Goal: Book appointment/travel/reservation

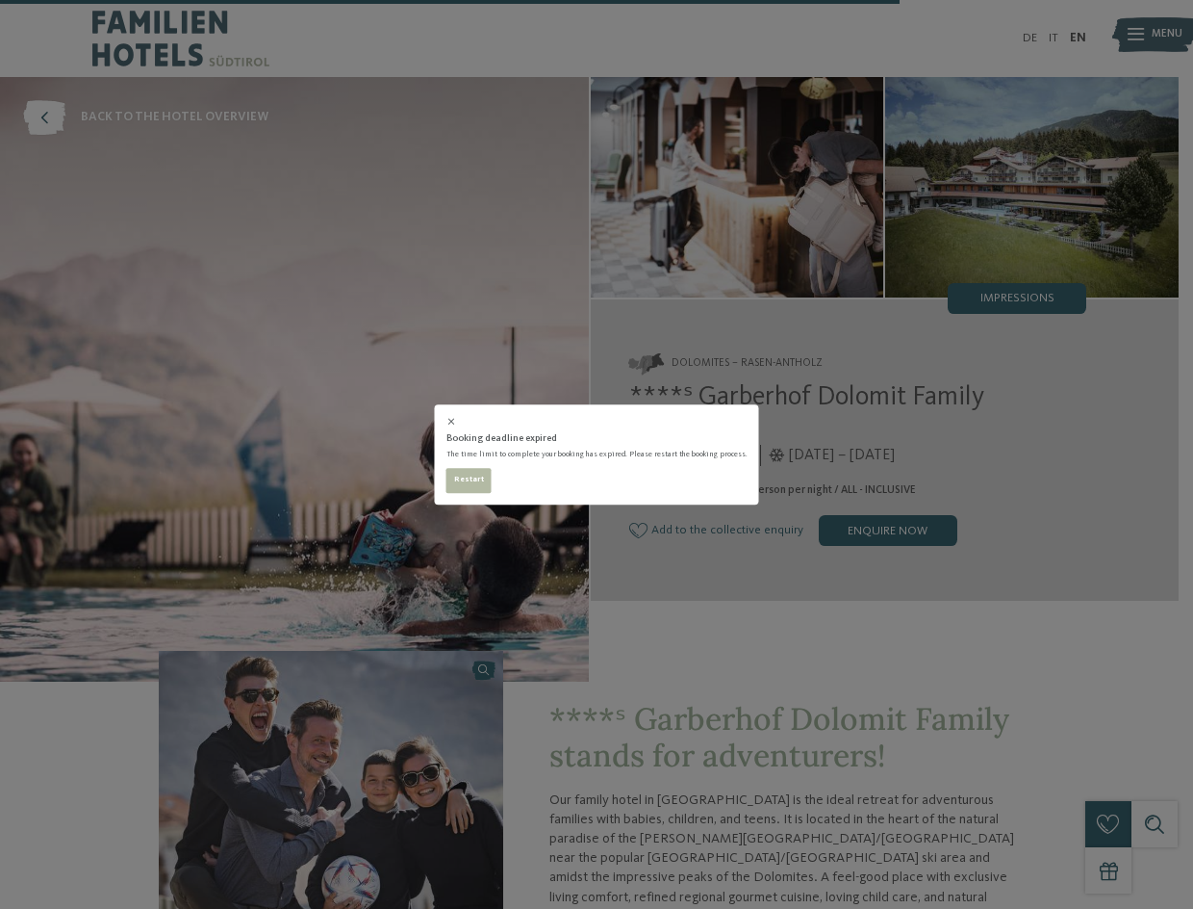
select select "*"
select select "**"
select select "**********"
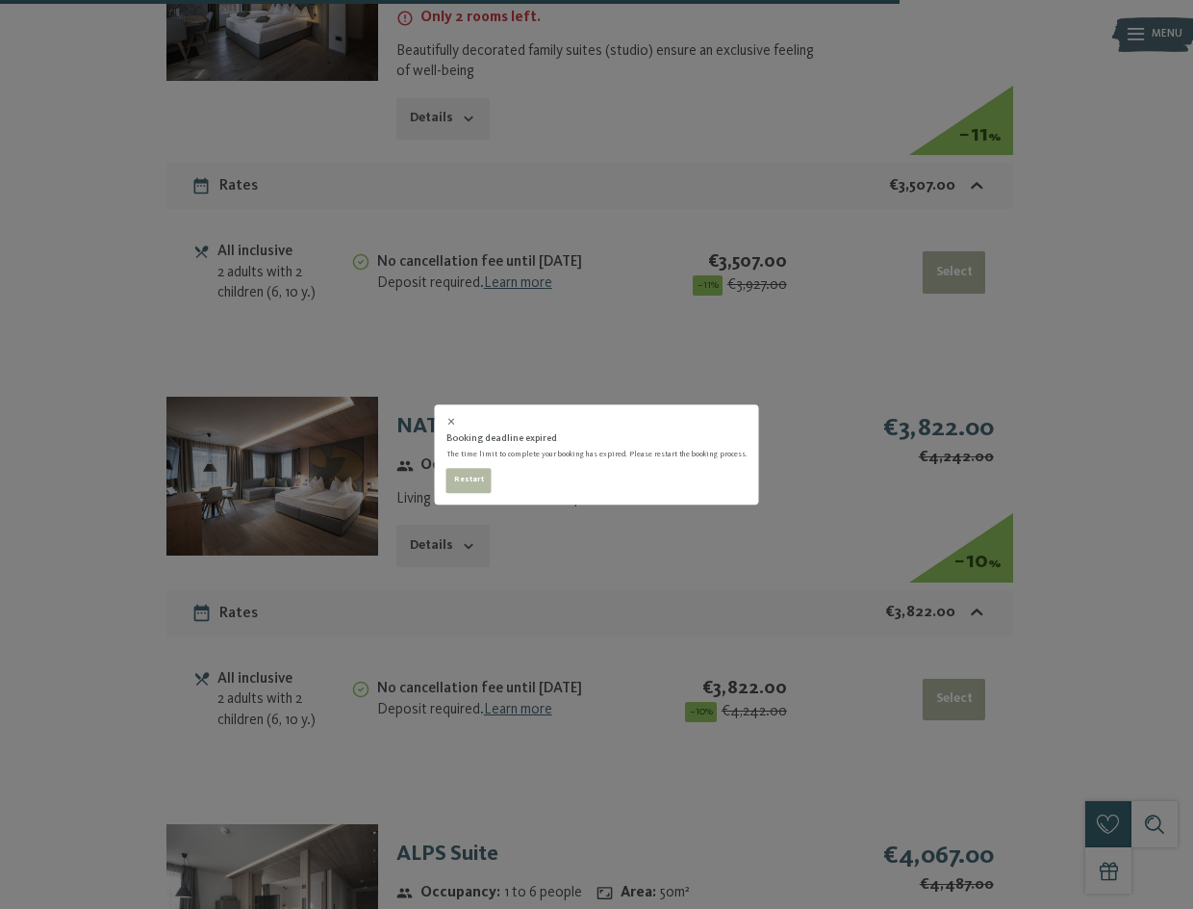
click at [755, 323] on div "Booking deadline expired The time limit to complete your booking has expired. P…" at bounding box center [596, 454] width 1193 height 909
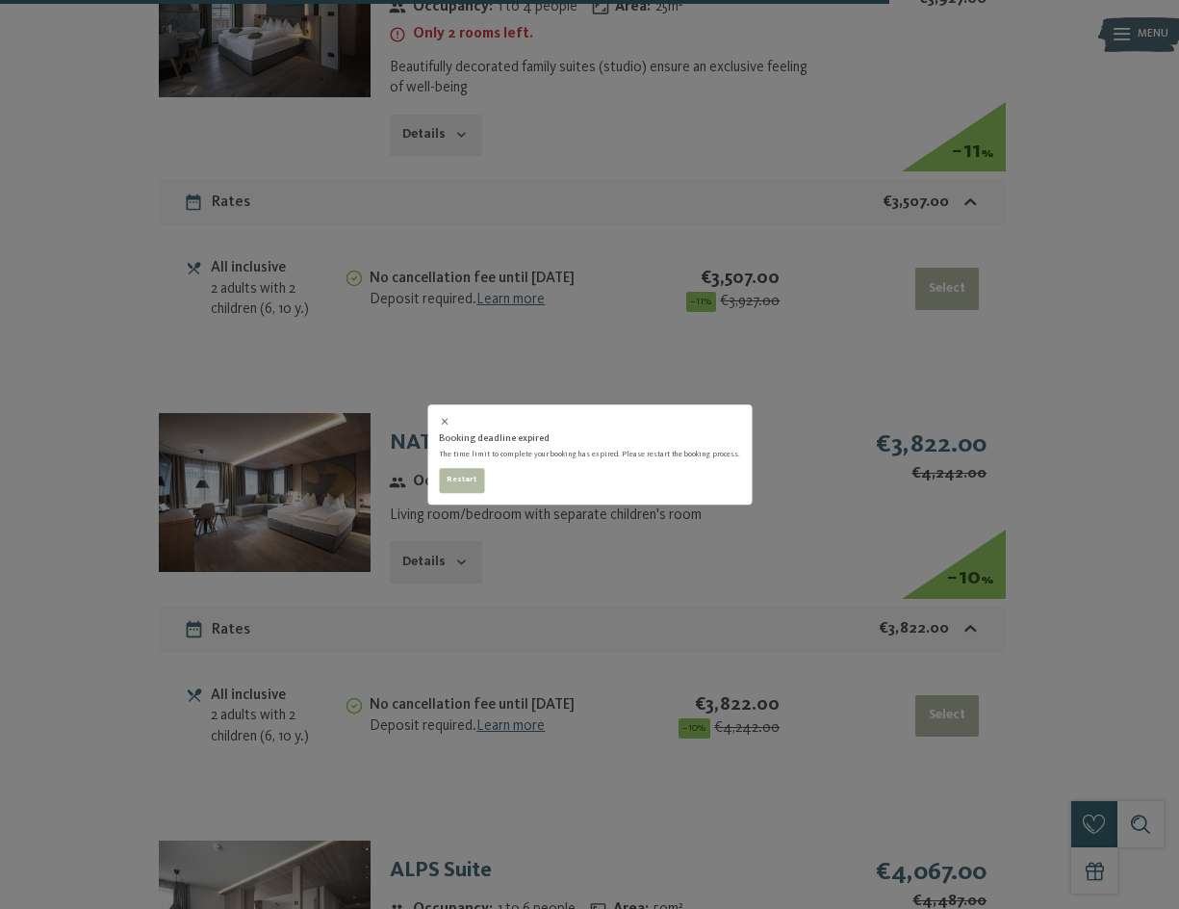
select select "**********"
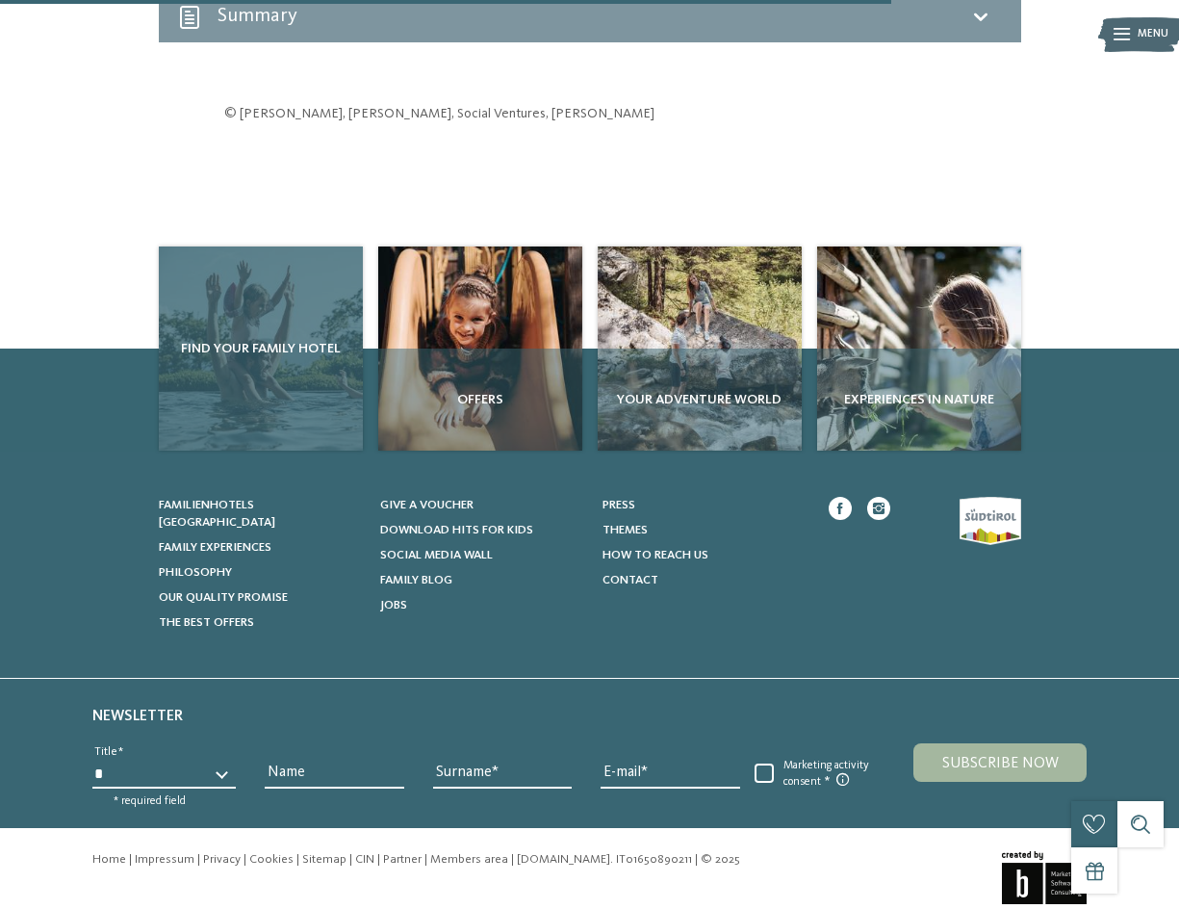
select select "**********"
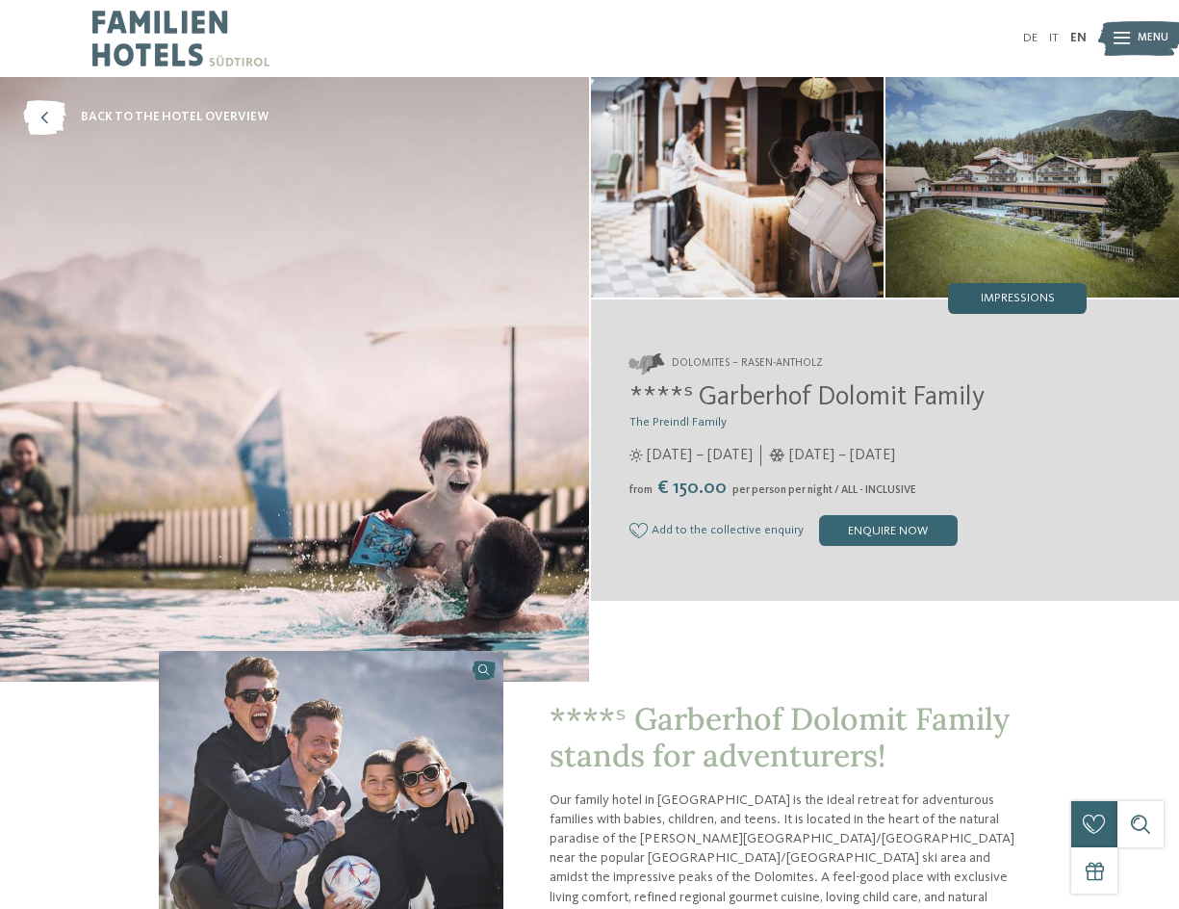
click at [1013, 300] on span "Impressions" at bounding box center [1018, 299] width 74 height 13
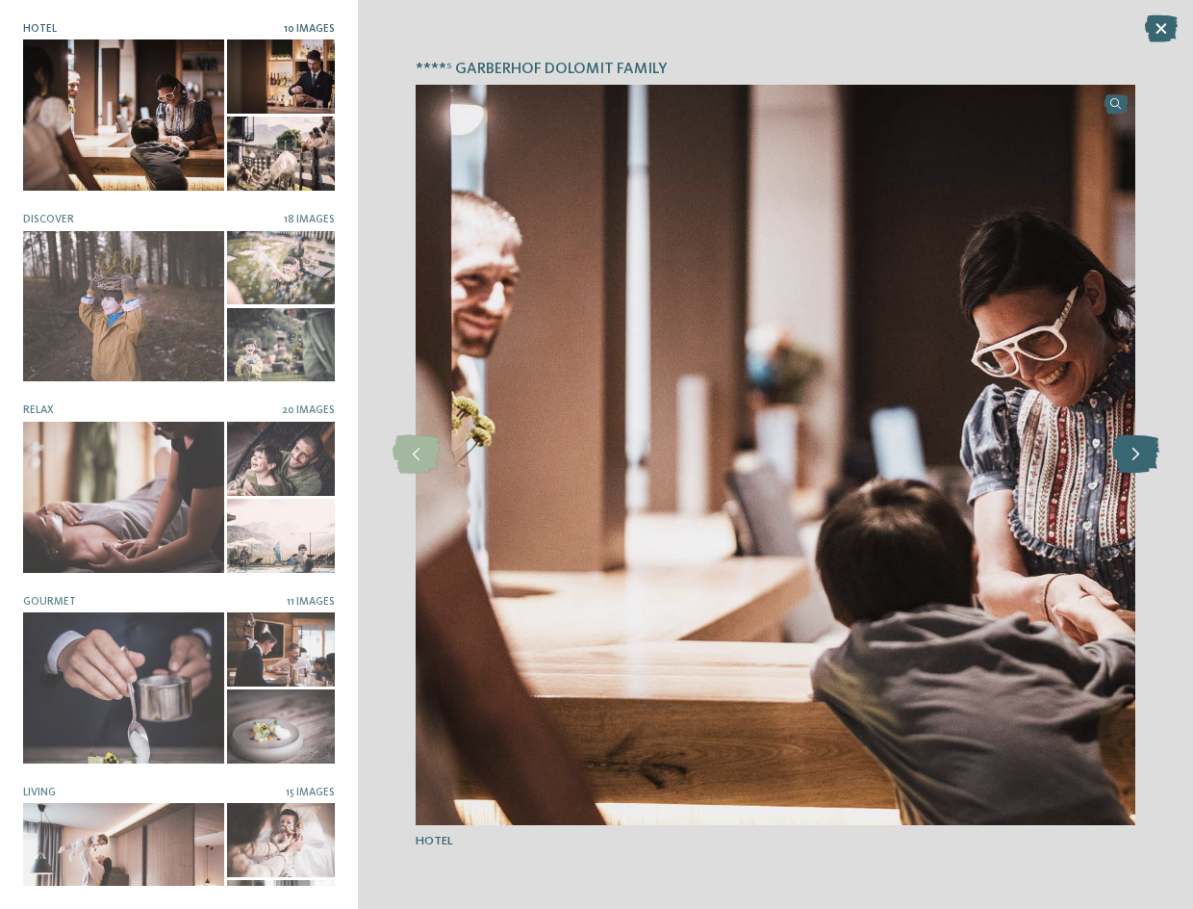
click at [1131, 457] on icon at bounding box center [1136, 454] width 47 height 38
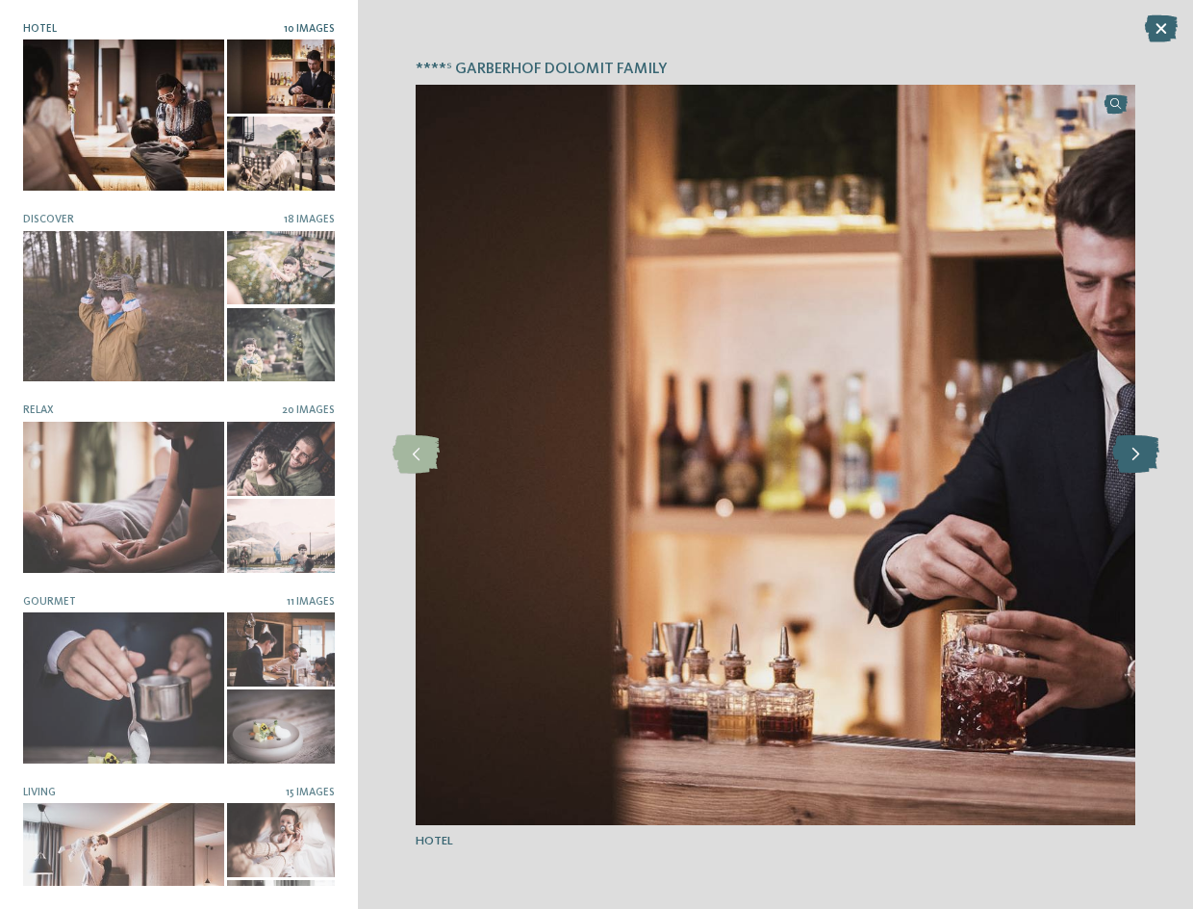
click at [1131, 457] on icon at bounding box center [1136, 454] width 47 height 38
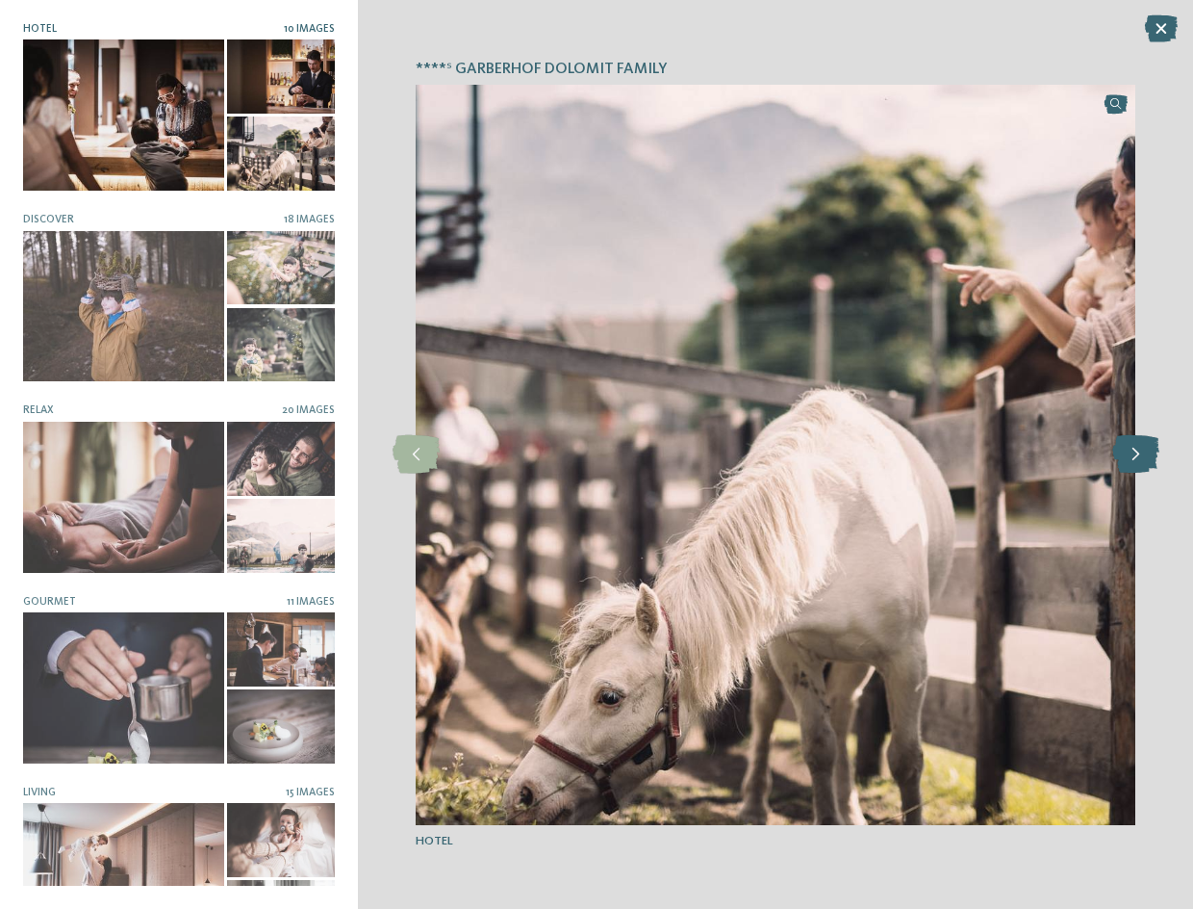
click at [1131, 457] on icon at bounding box center [1136, 454] width 47 height 38
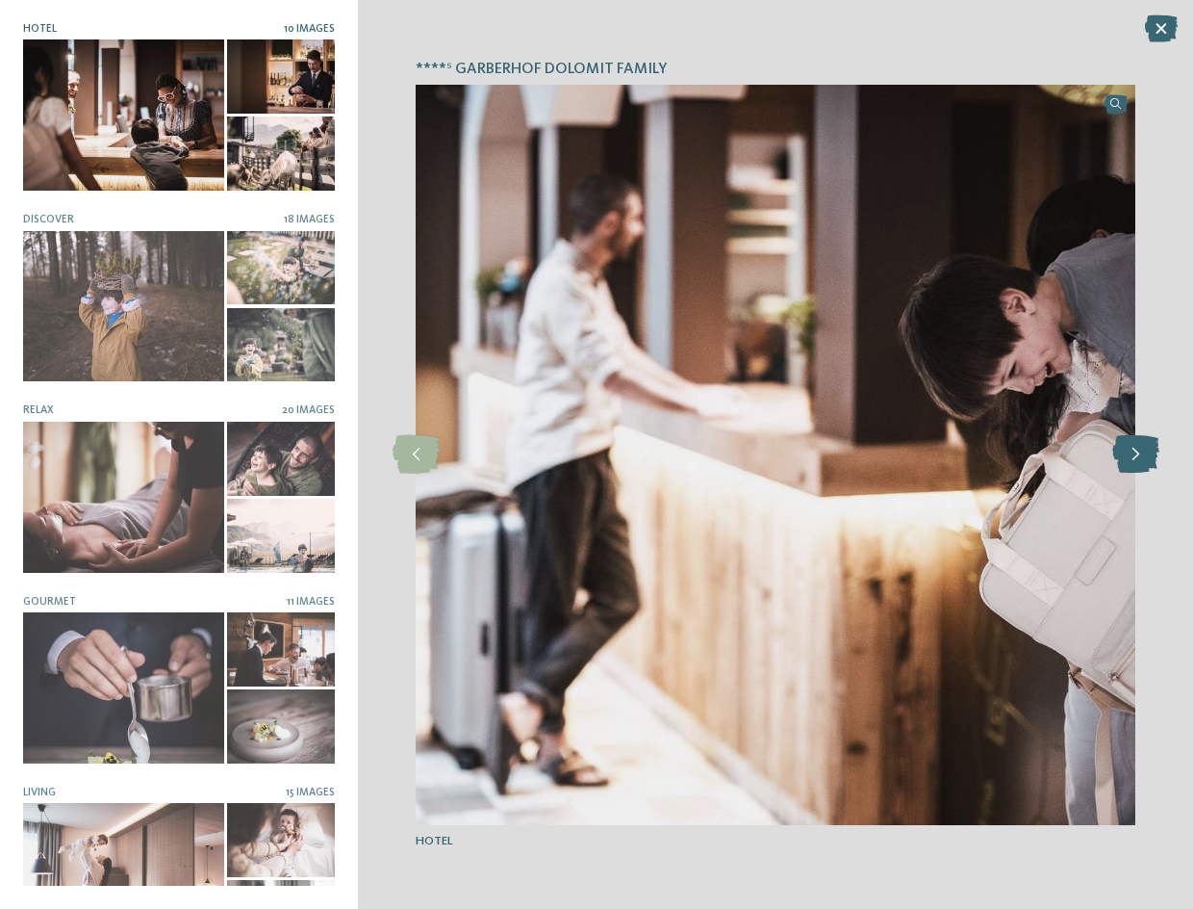
click at [1131, 457] on icon at bounding box center [1136, 454] width 47 height 38
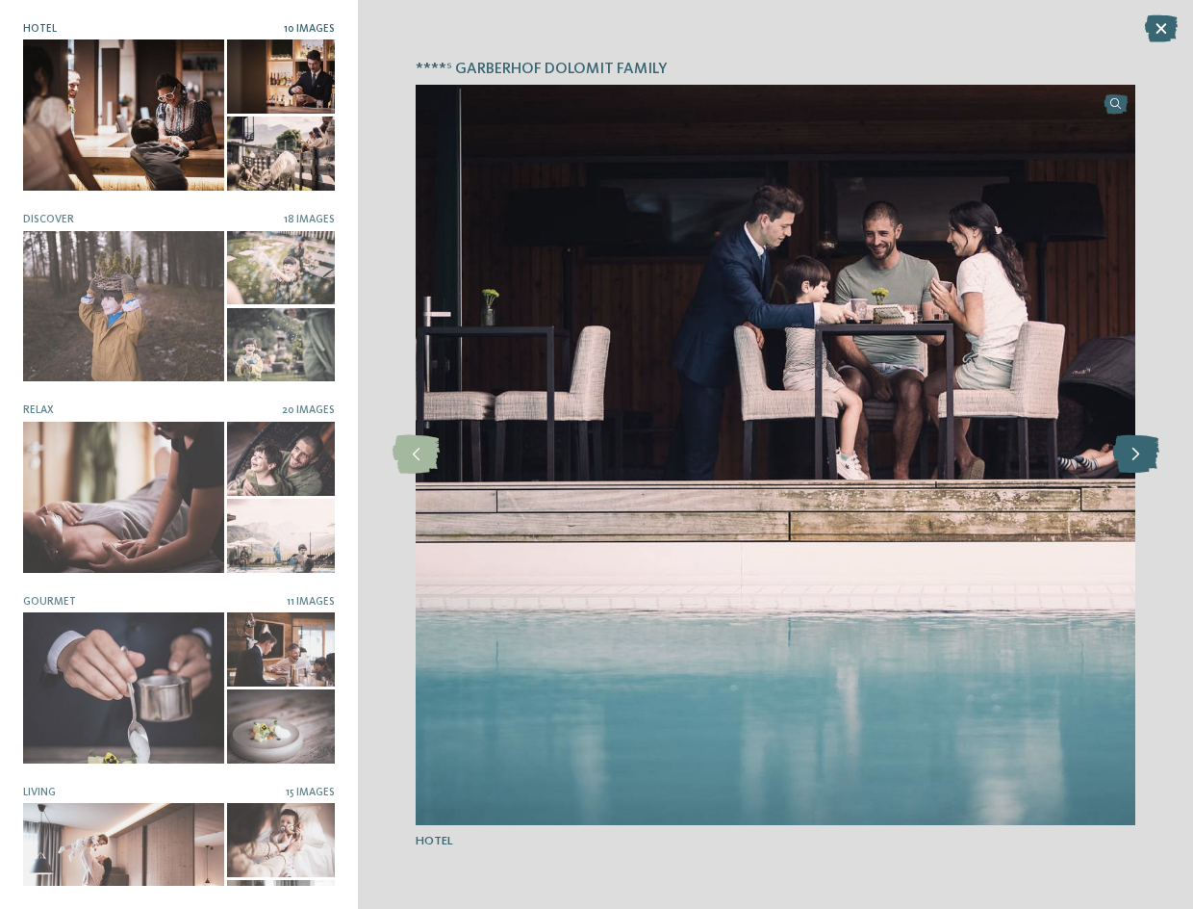
click at [1131, 457] on icon at bounding box center [1136, 454] width 47 height 38
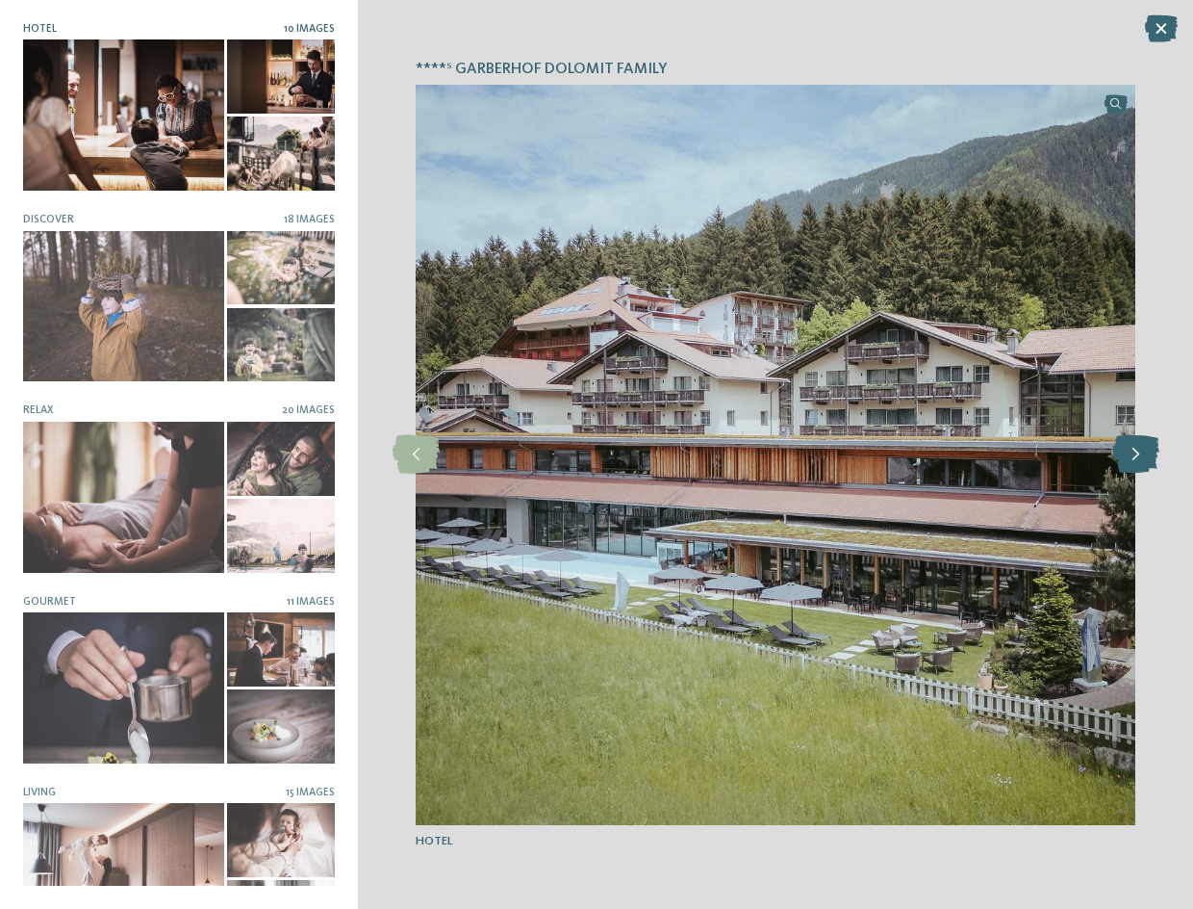
click at [1131, 457] on icon at bounding box center [1136, 454] width 47 height 38
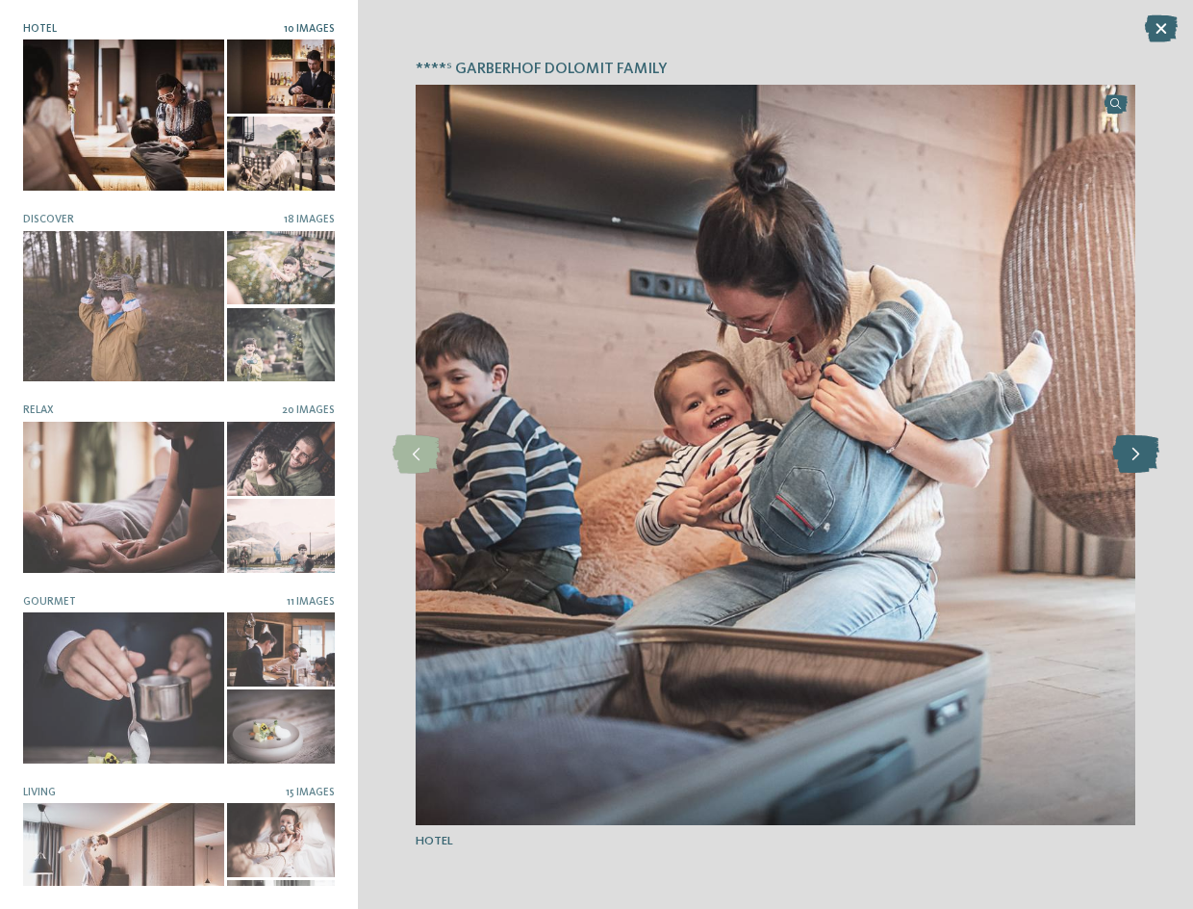
click at [1131, 457] on icon at bounding box center [1136, 454] width 47 height 38
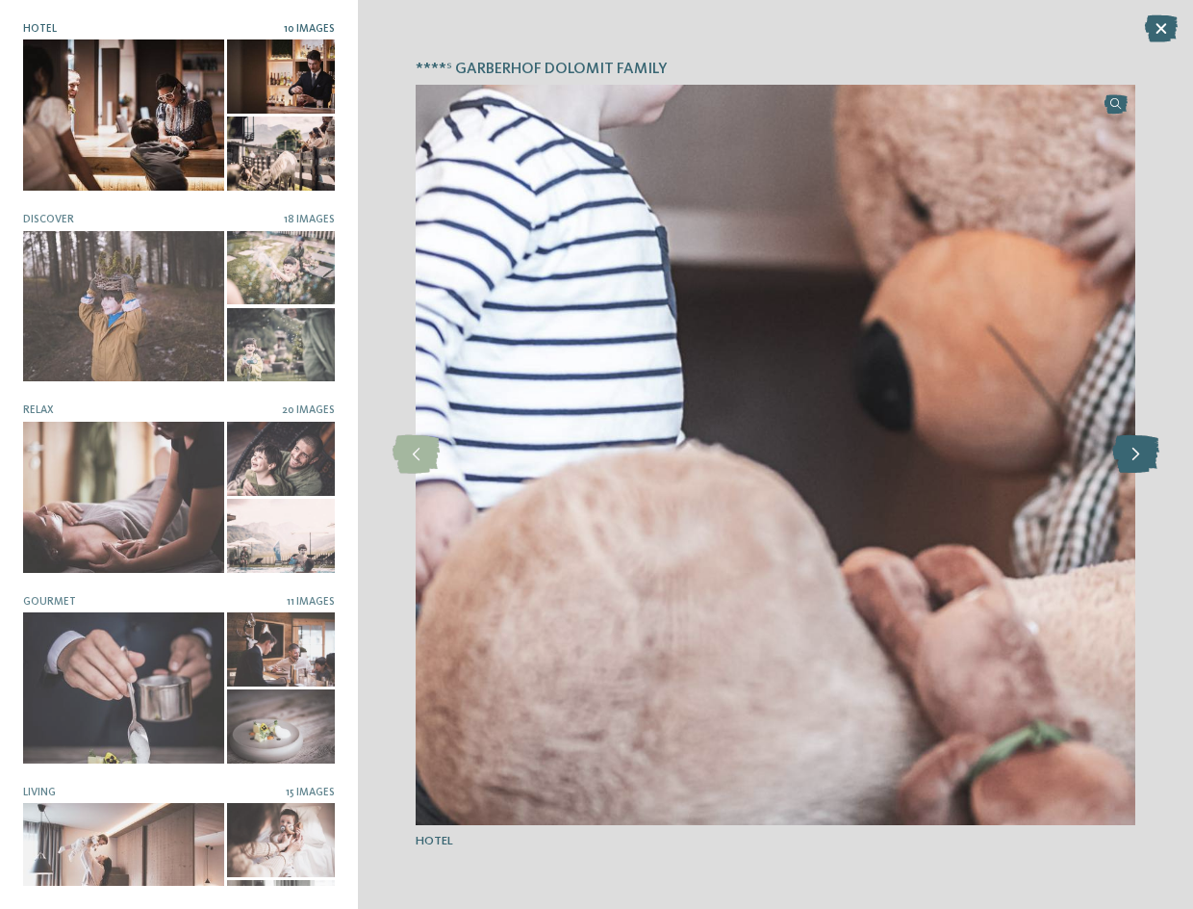
click at [1131, 457] on icon at bounding box center [1136, 454] width 47 height 38
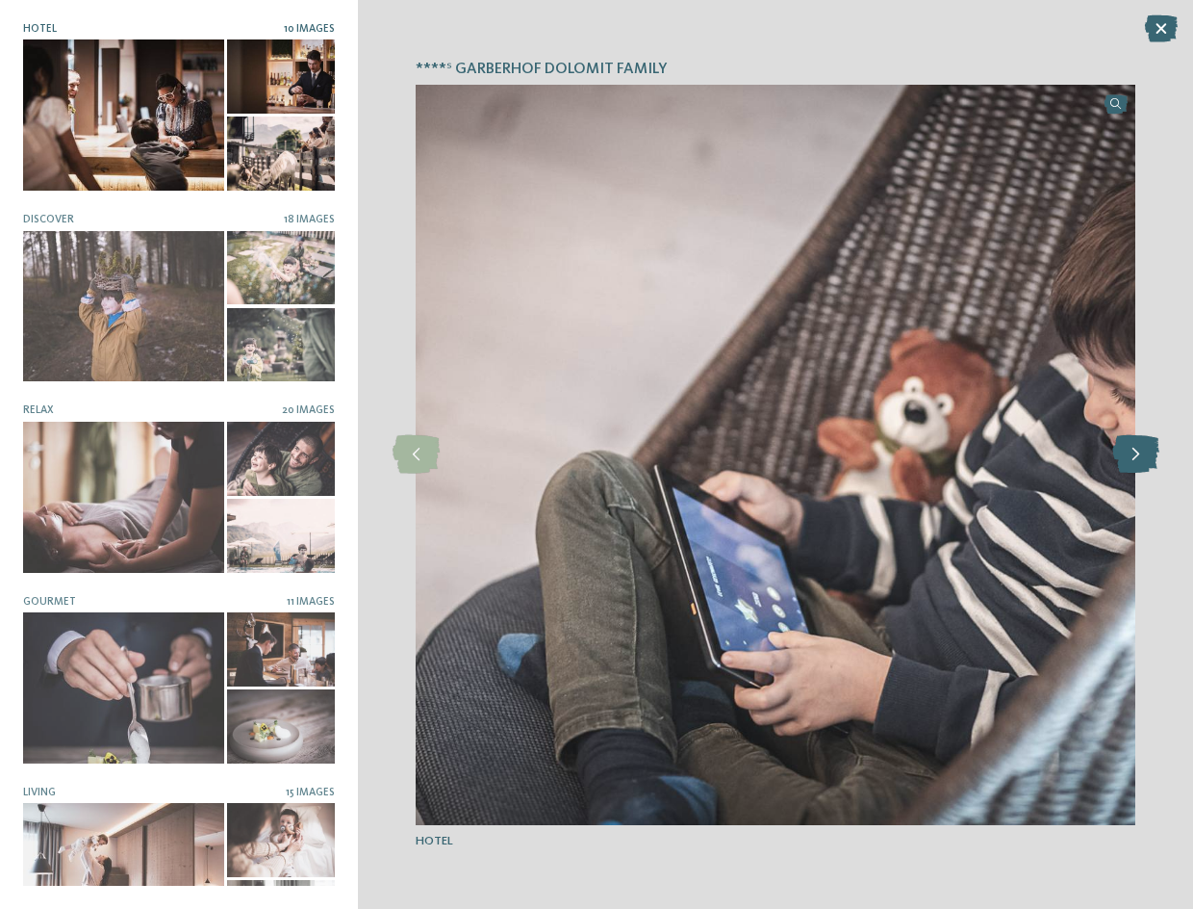
click at [1131, 457] on icon at bounding box center [1136, 454] width 47 height 38
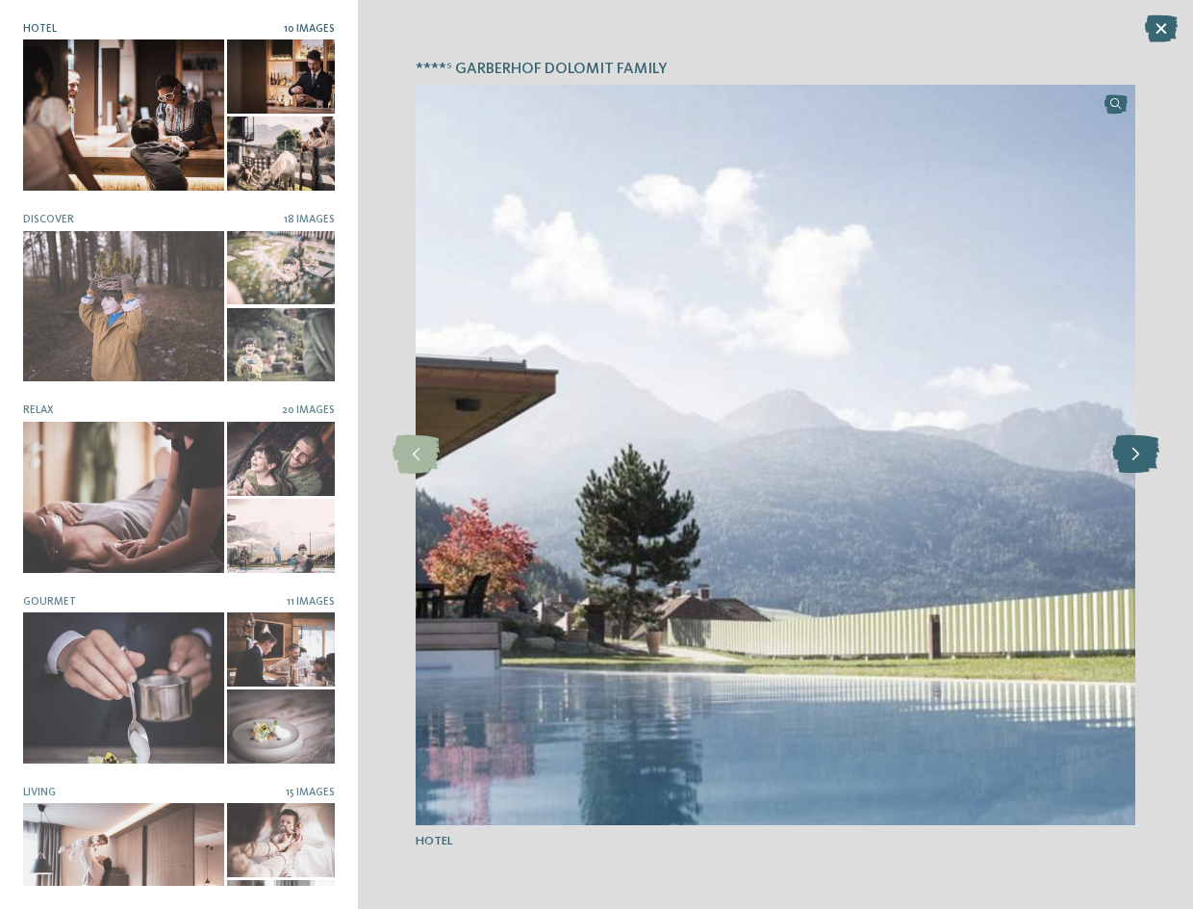
click at [1131, 457] on icon at bounding box center [1136, 454] width 47 height 38
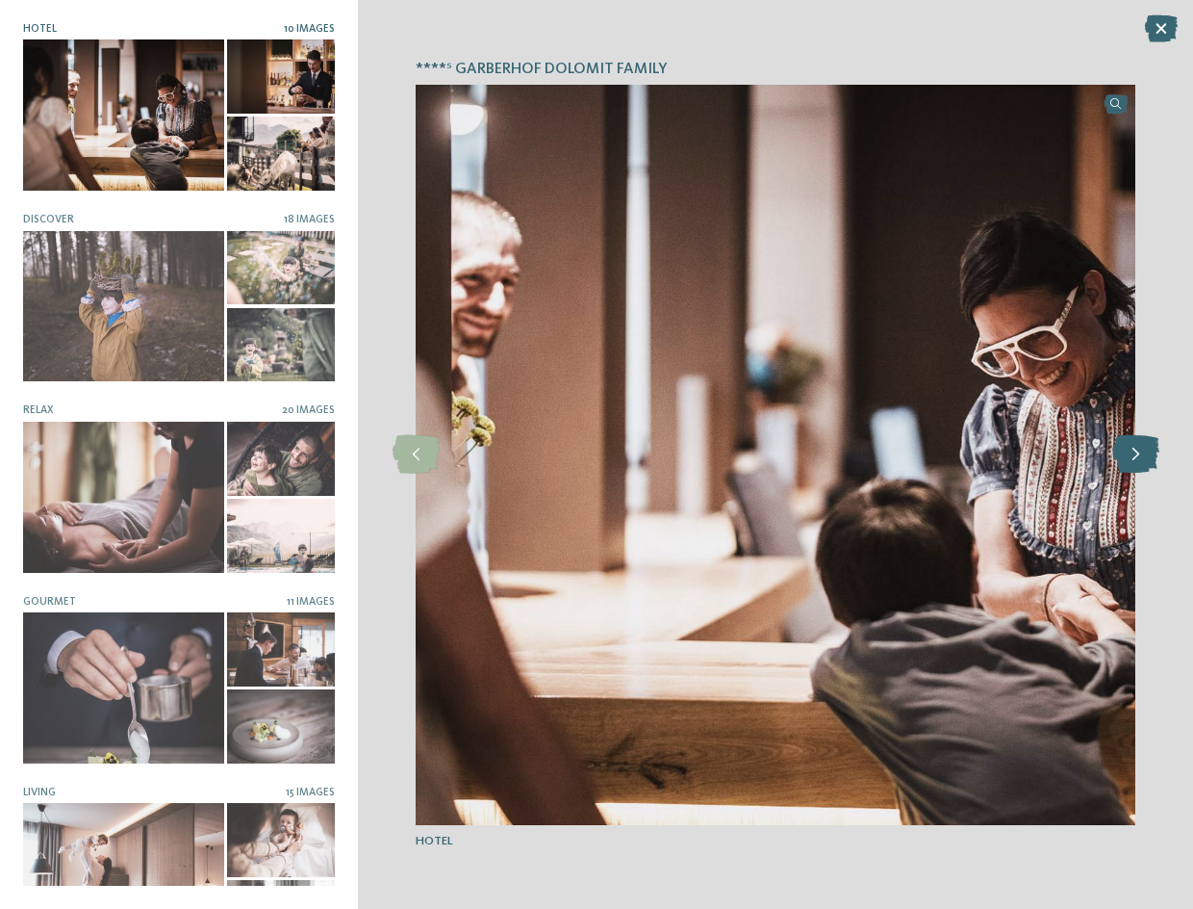
click at [1131, 457] on icon at bounding box center [1136, 454] width 47 height 38
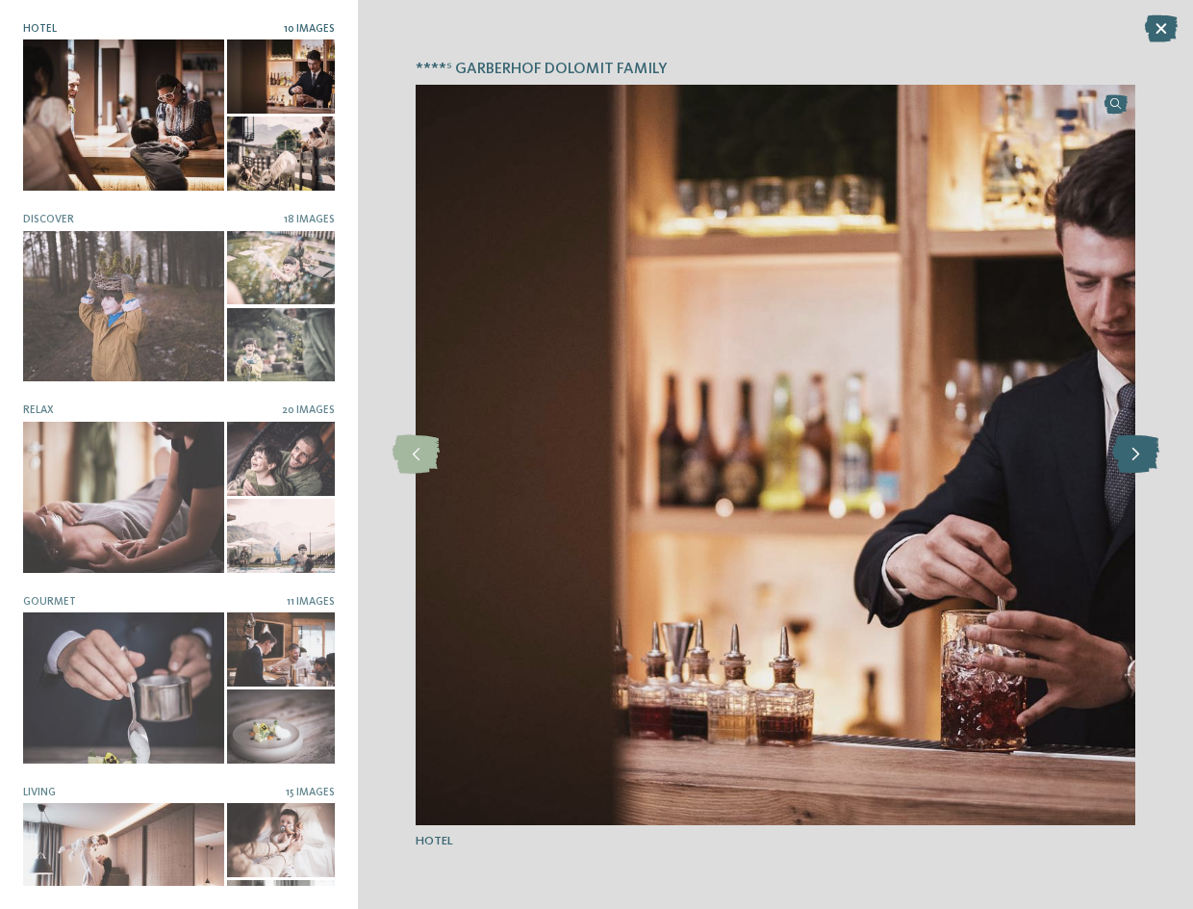
click at [1131, 457] on icon at bounding box center [1136, 454] width 47 height 38
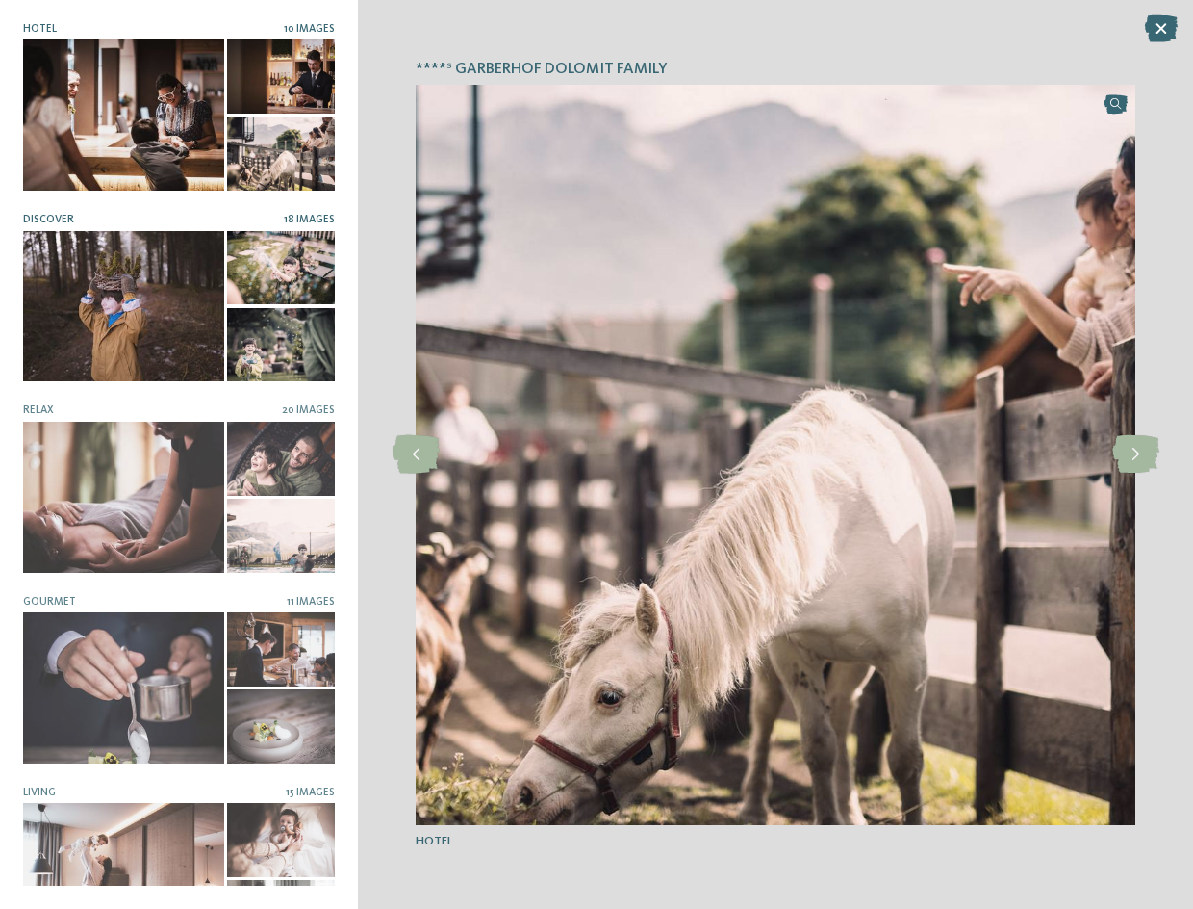
click at [95, 307] on div at bounding box center [123, 306] width 201 height 151
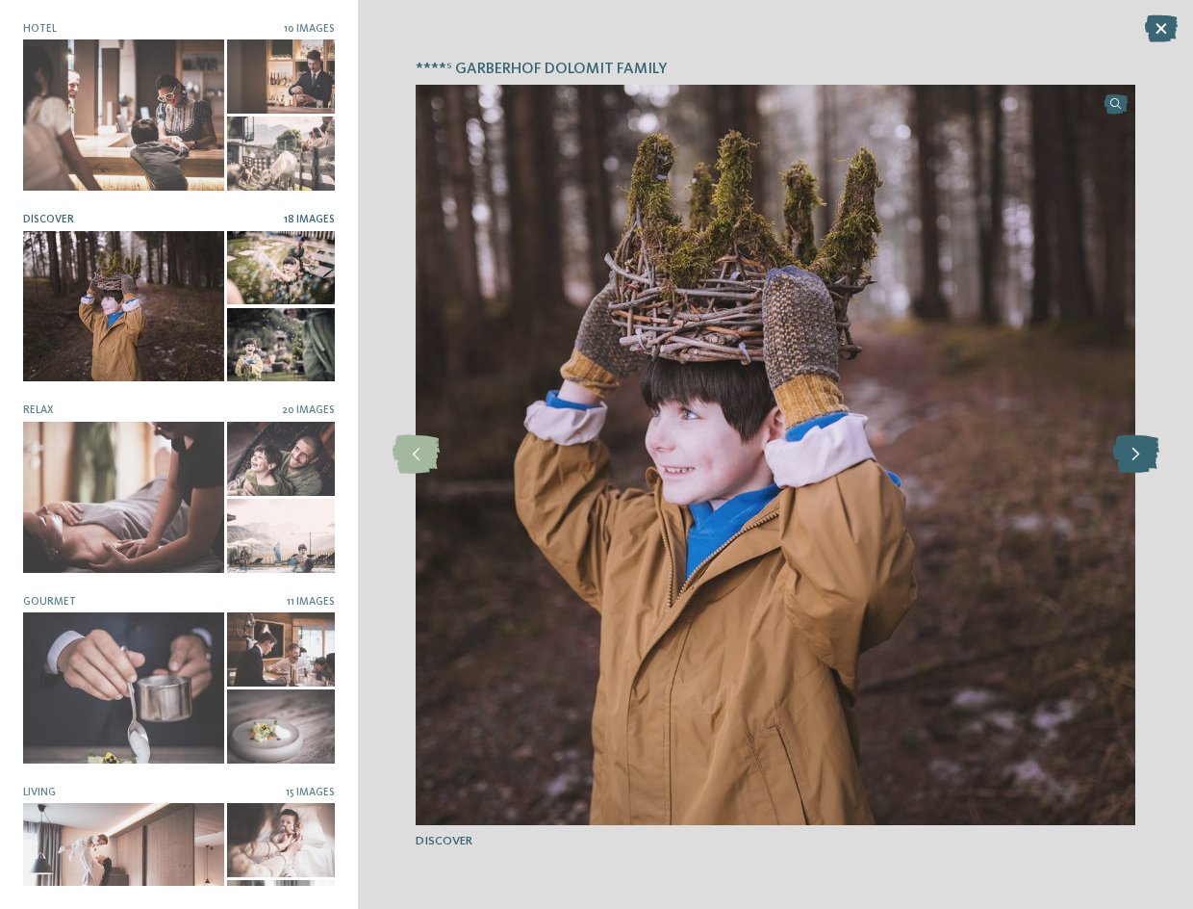
click at [1141, 455] on icon at bounding box center [1136, 454] width 47 height 38
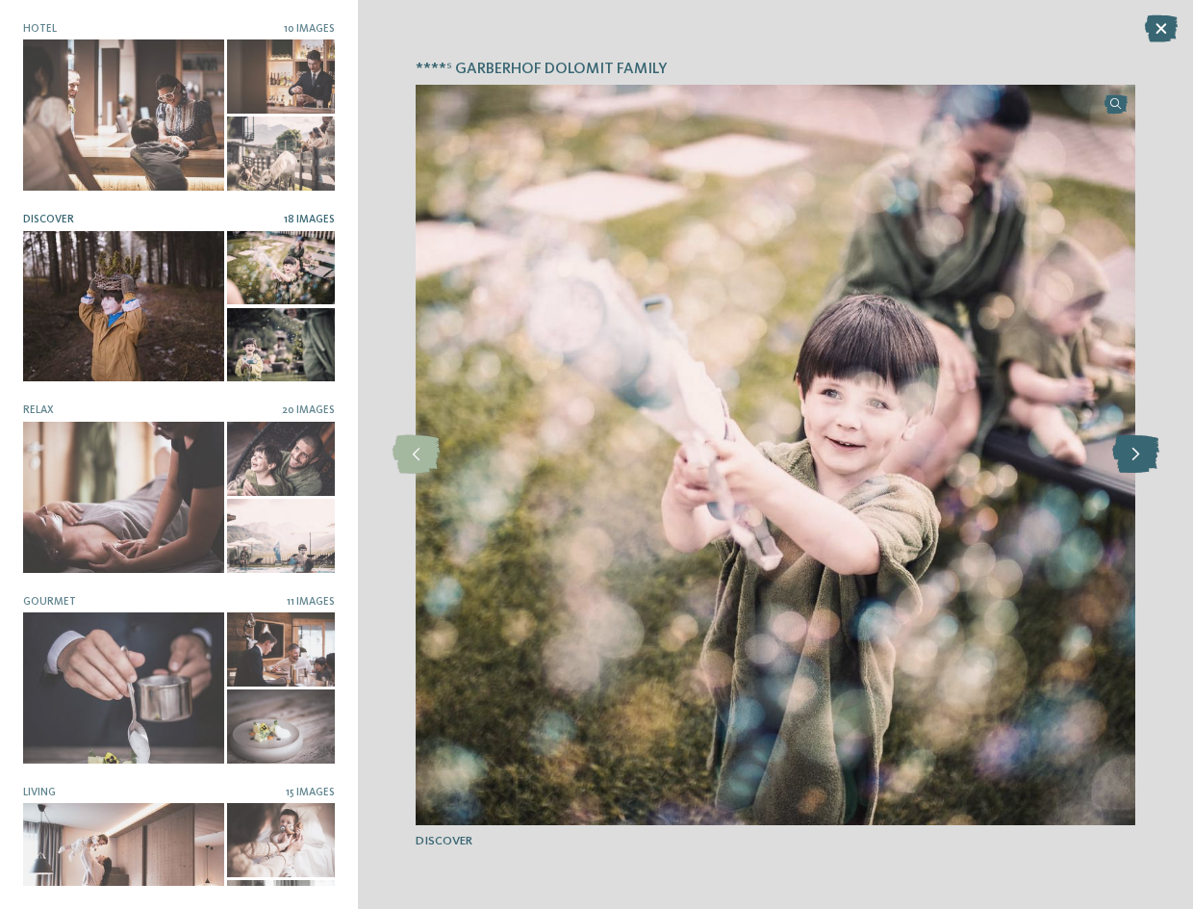
click at [1141, 455] on icon at bounding box center [1136, 454] width 47 height 38
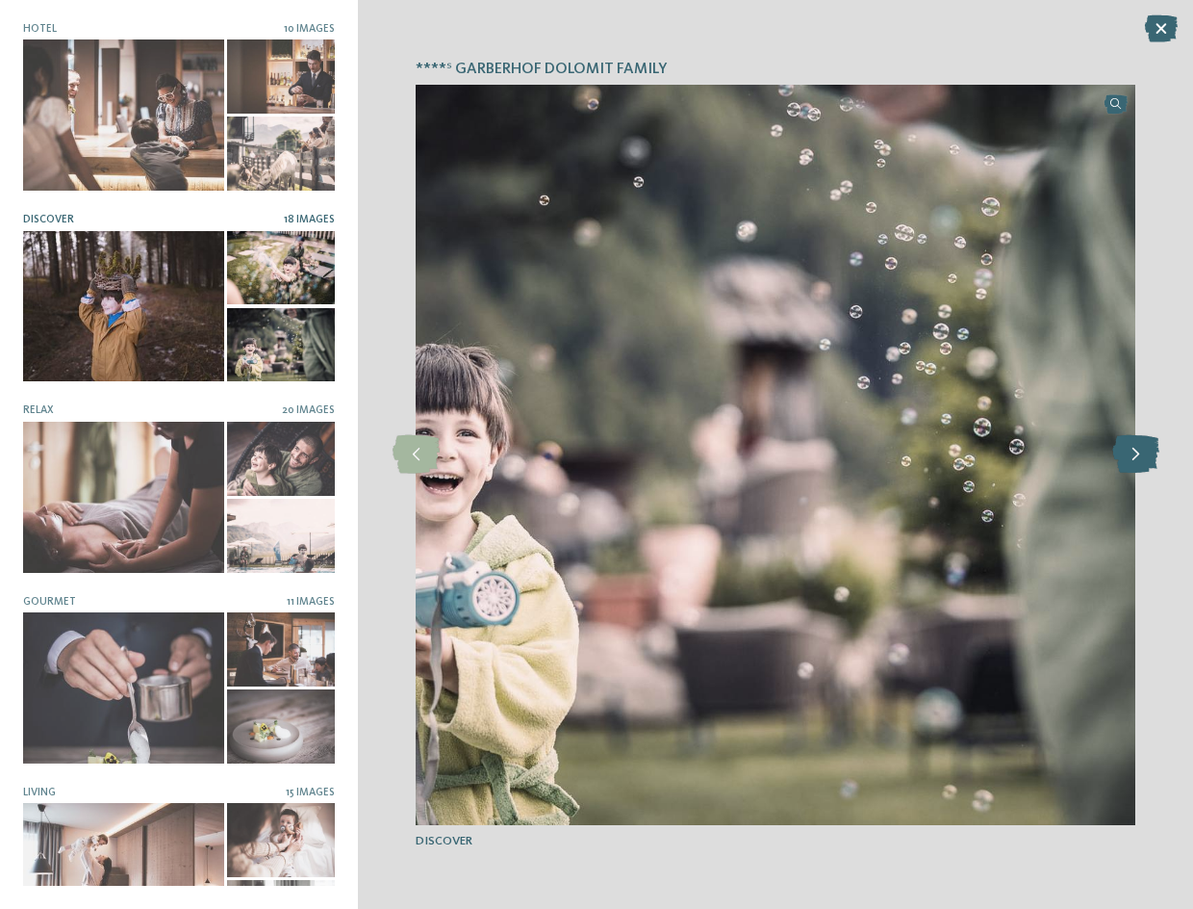
click at [1141, 455] on icon at bounding box center [1136, 454] width 47 height 38
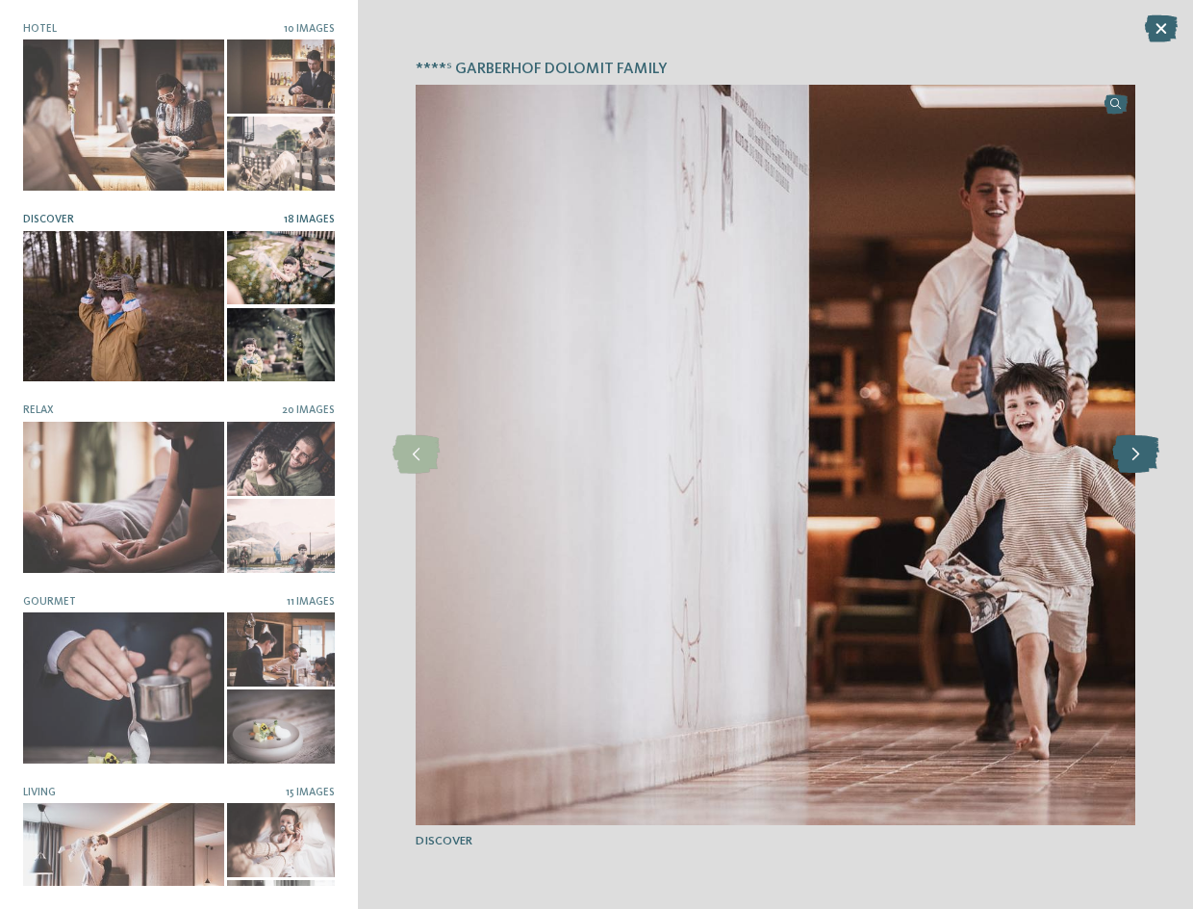
click at [1141, 455] on icon at bounding box center [1136, 454] width 47 height 38
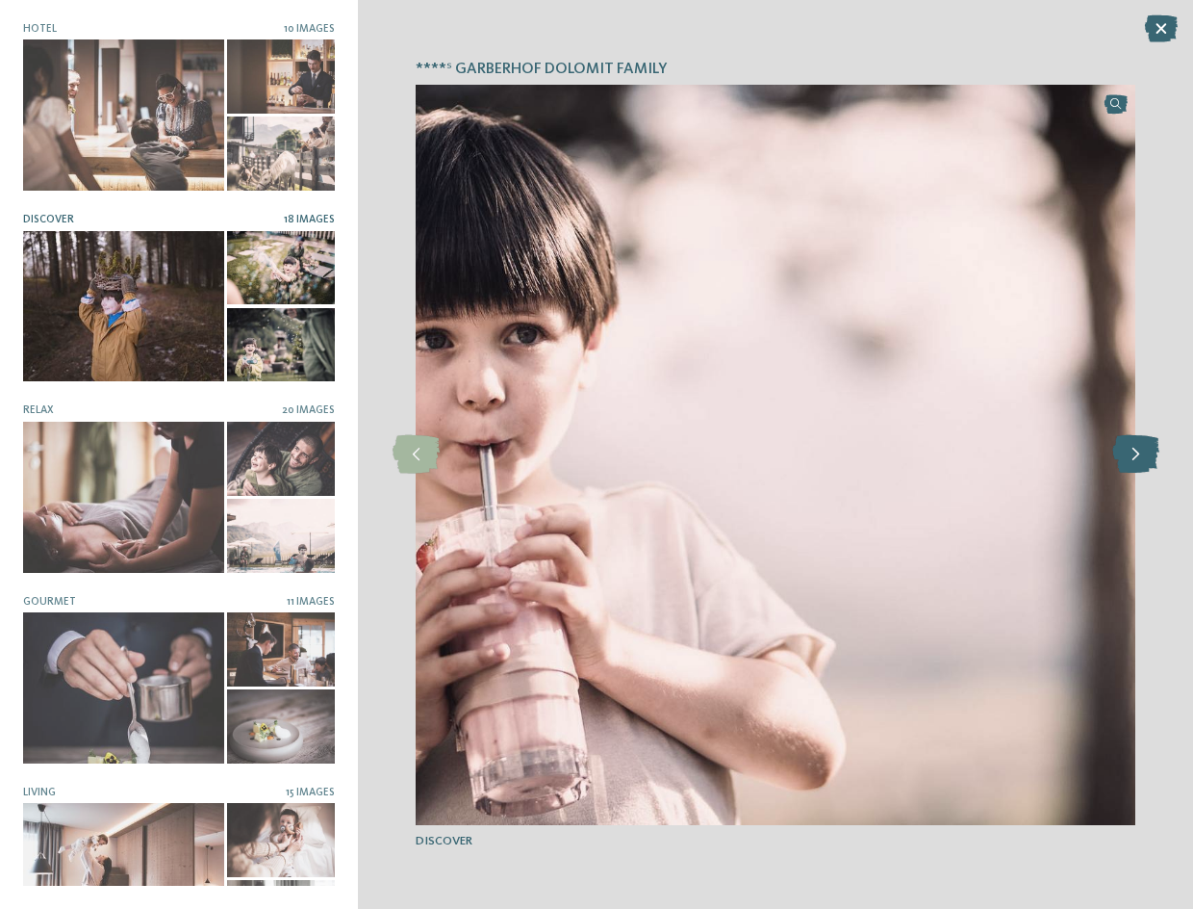
click at [1141, 455] on icon at bounding box center [1136, 454] width 47 height 38
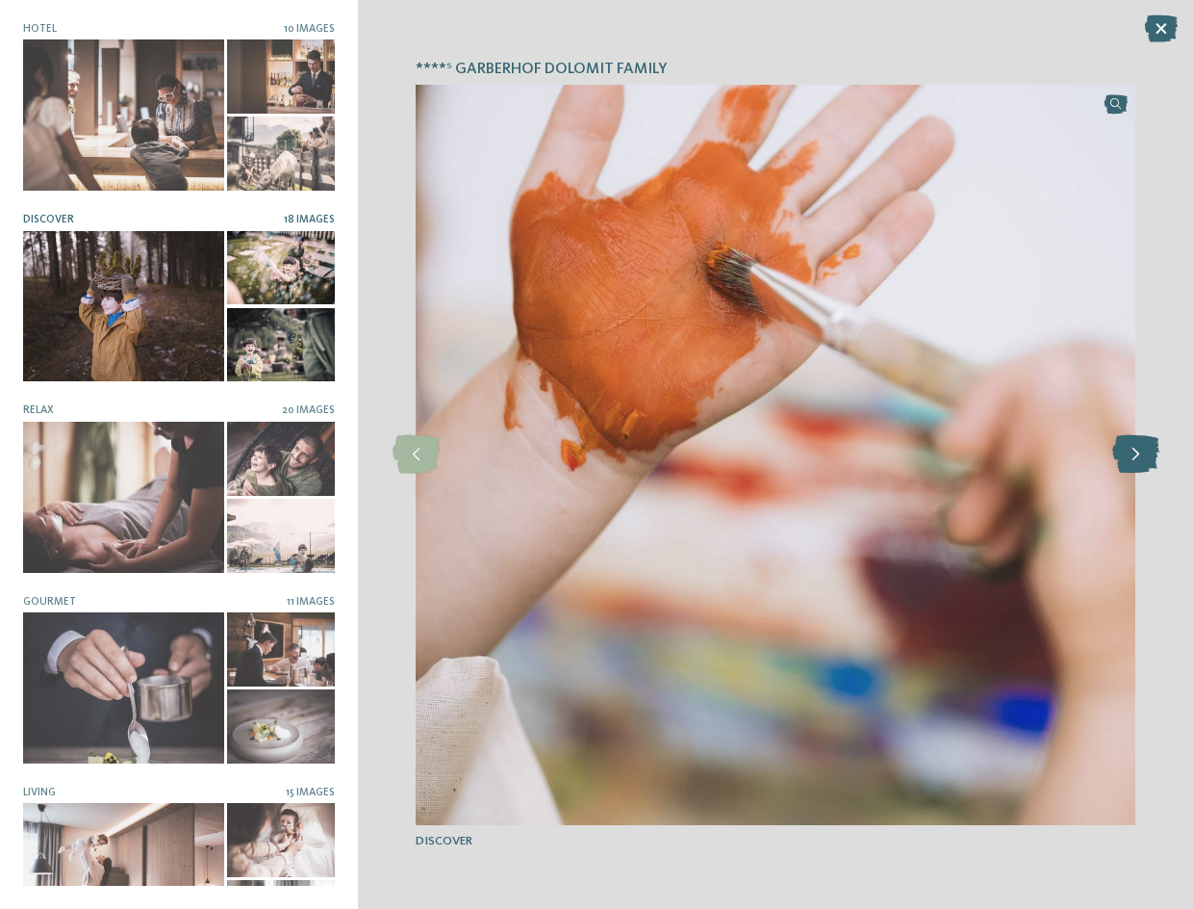
click at [1141, 455] on icon at bounding box center [1136, 454] width 47 height 38
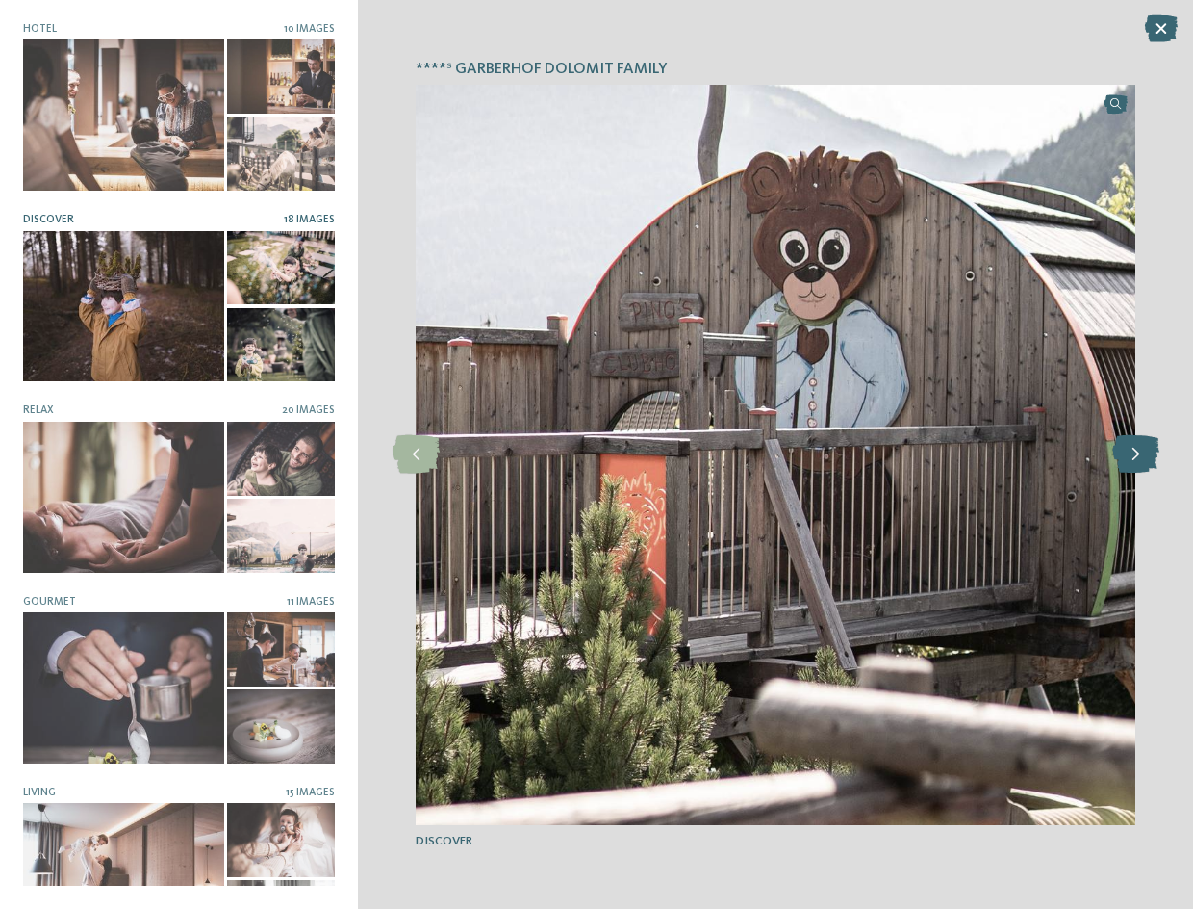
click at [1141, 455] on icon at bounding box center [1136, 454] width 47 height 38
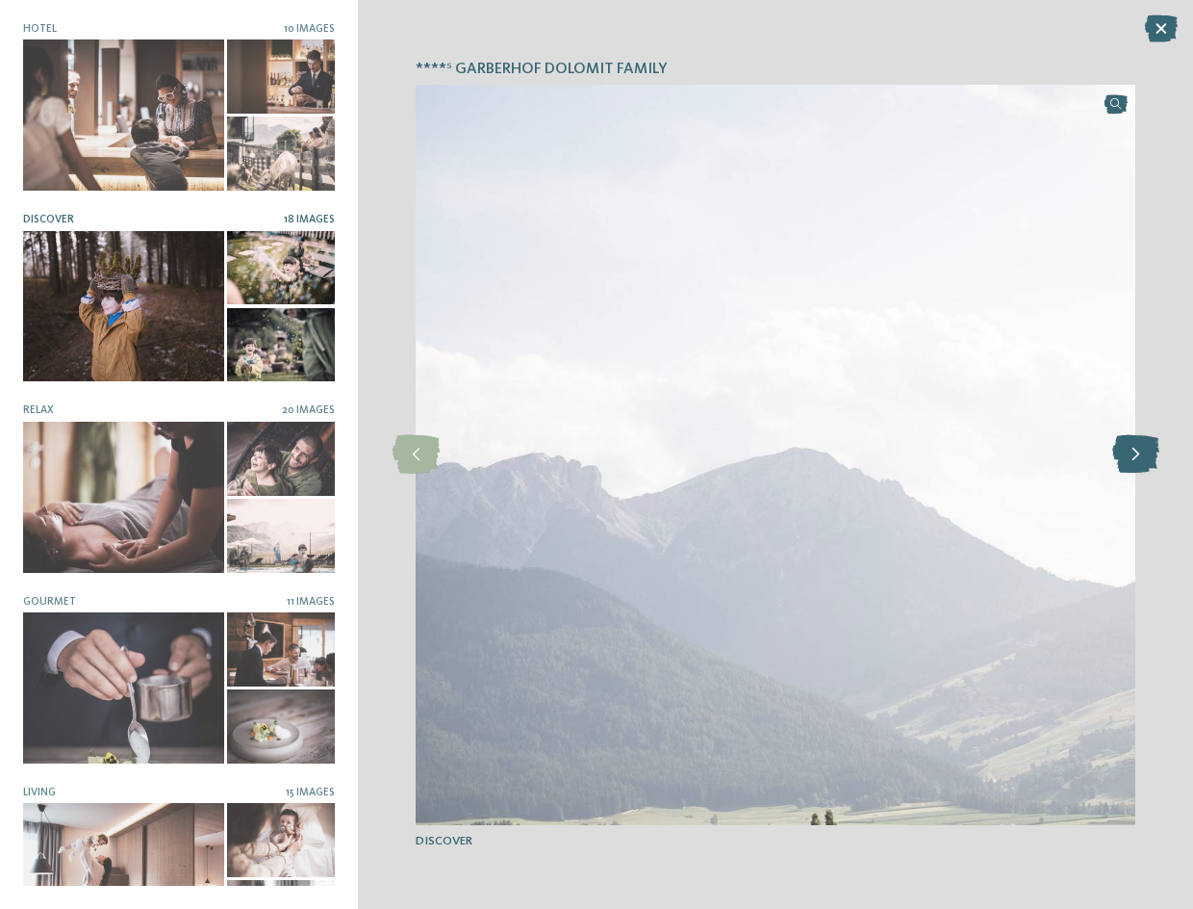
click at [1141, 455] on icon at bounding box center [1136, 454] width 47 height 38
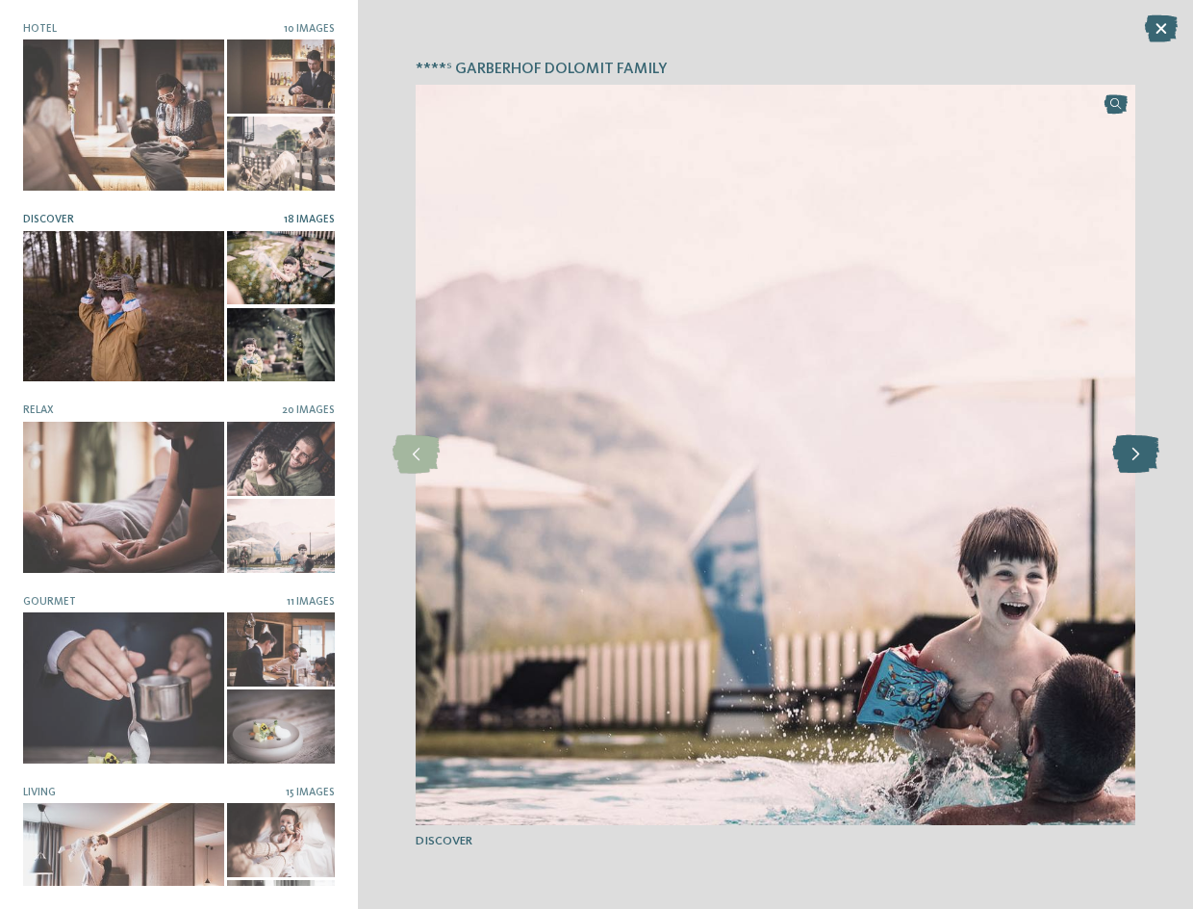
click at [1141, 455] on icon at bounding box center [1136, 454] width 47 height 38
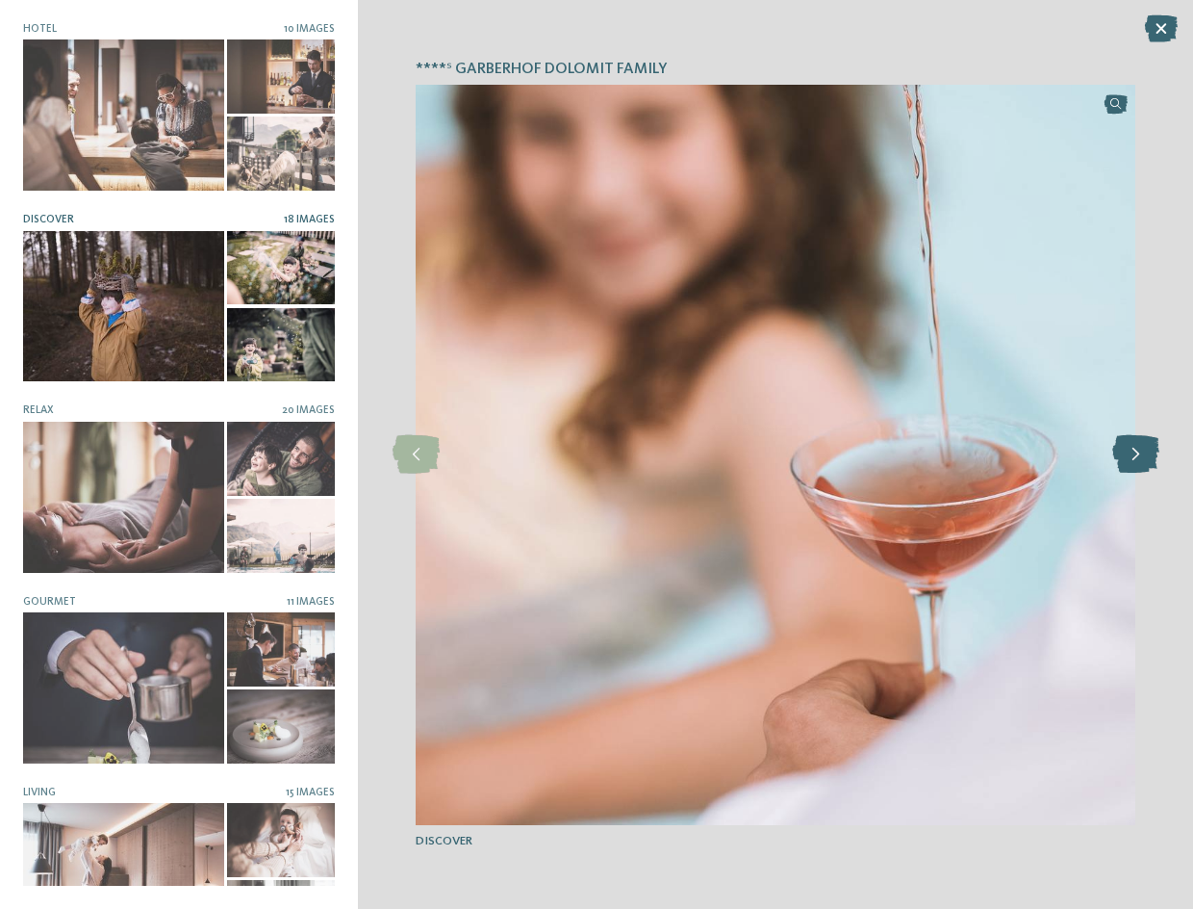
click at [1141, 455] on icon at bounding box center [1136, 454] width 47 height 38
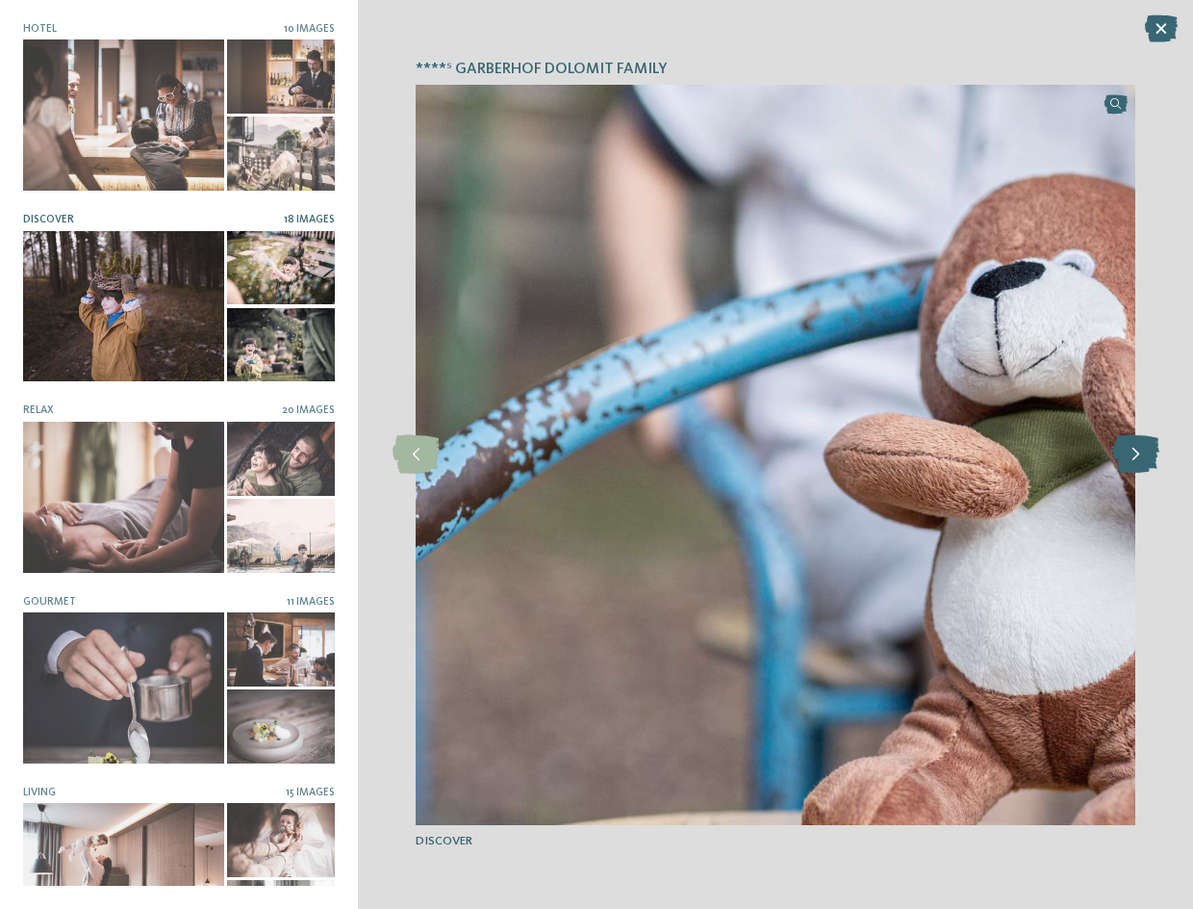
click at [1141, 455] on icon at bounding box center [1136, 454] width 47 height 38
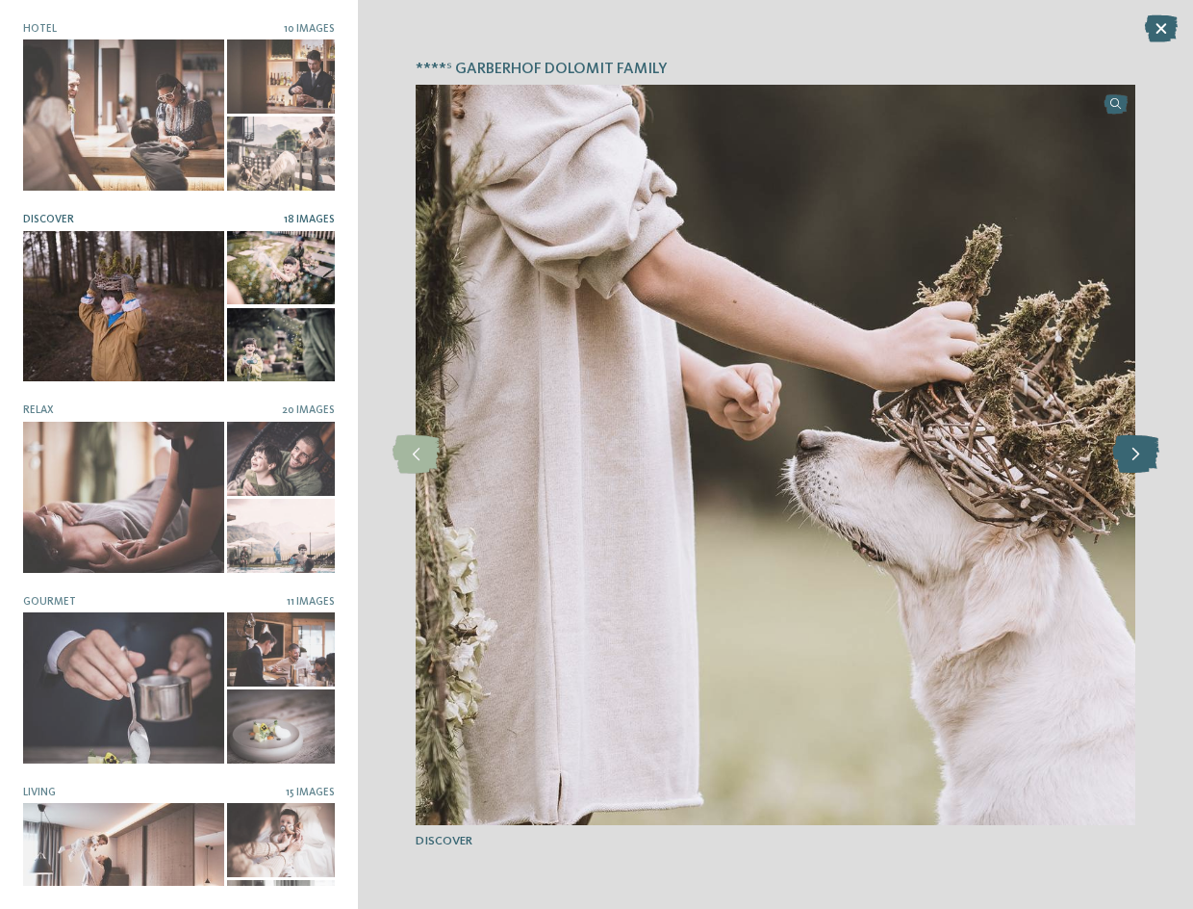
click at [1141, 455] on icon at bounding box center [1136, 454] width 47 height 38
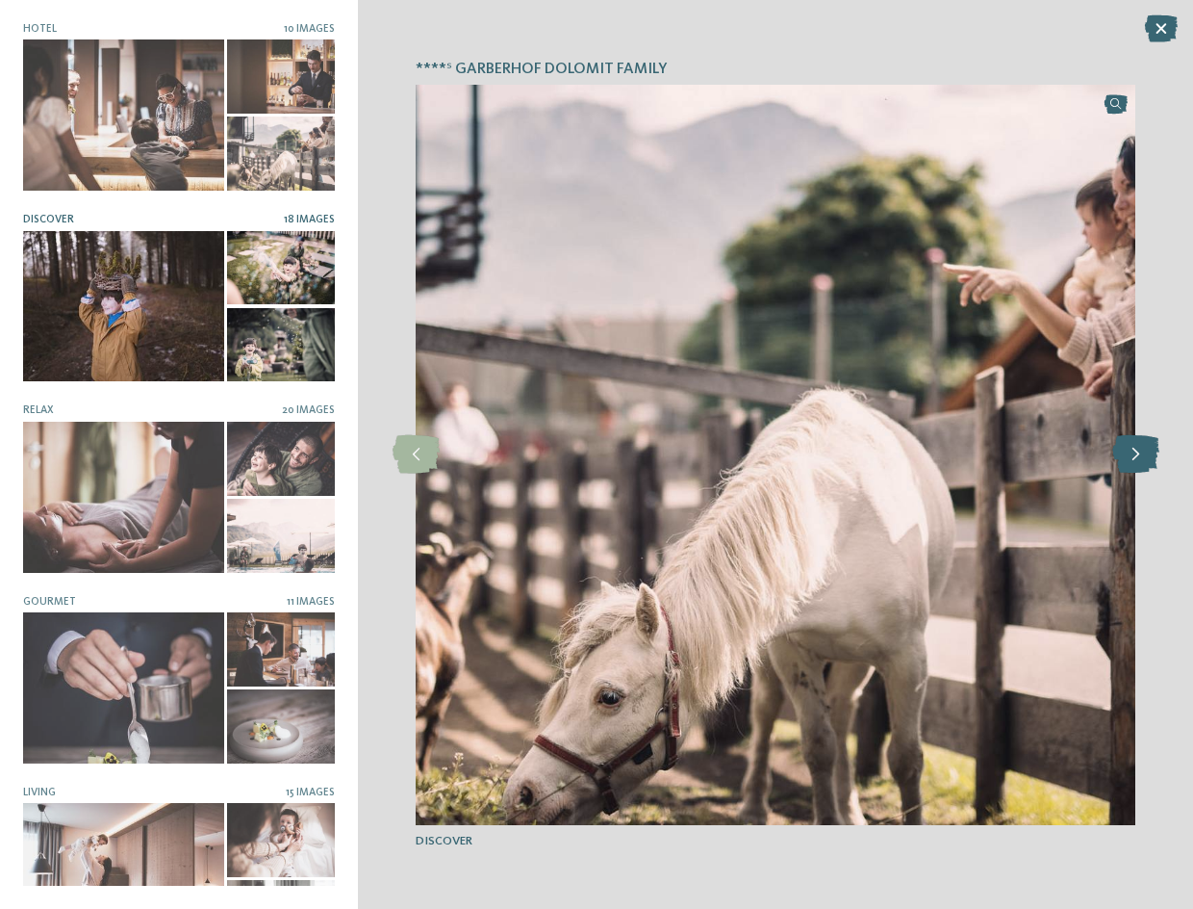
click at [1141, 455] on icon at bounding box center [1136, 454] width 47 height 38
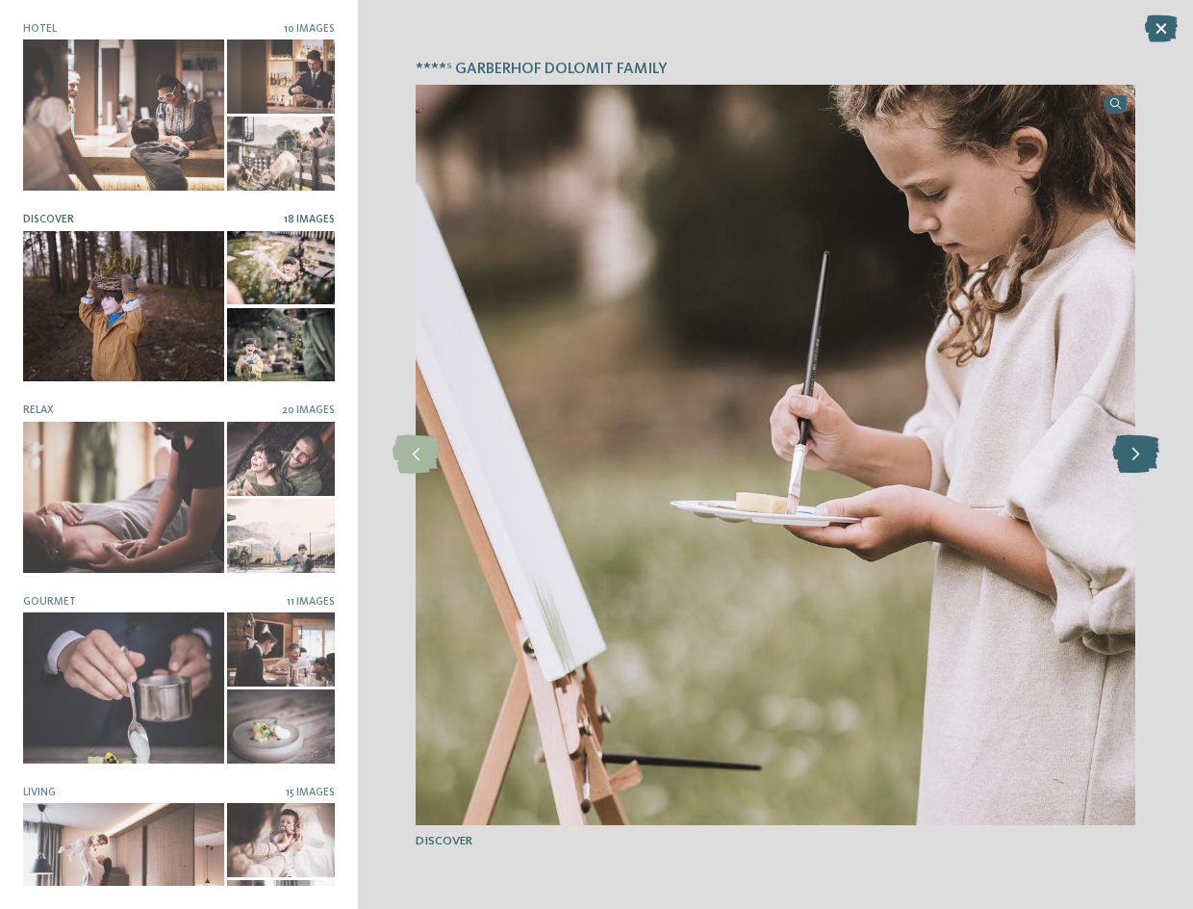
click at [1141, 455] on icon at bounding box center [1136, 454] width 47 height 38
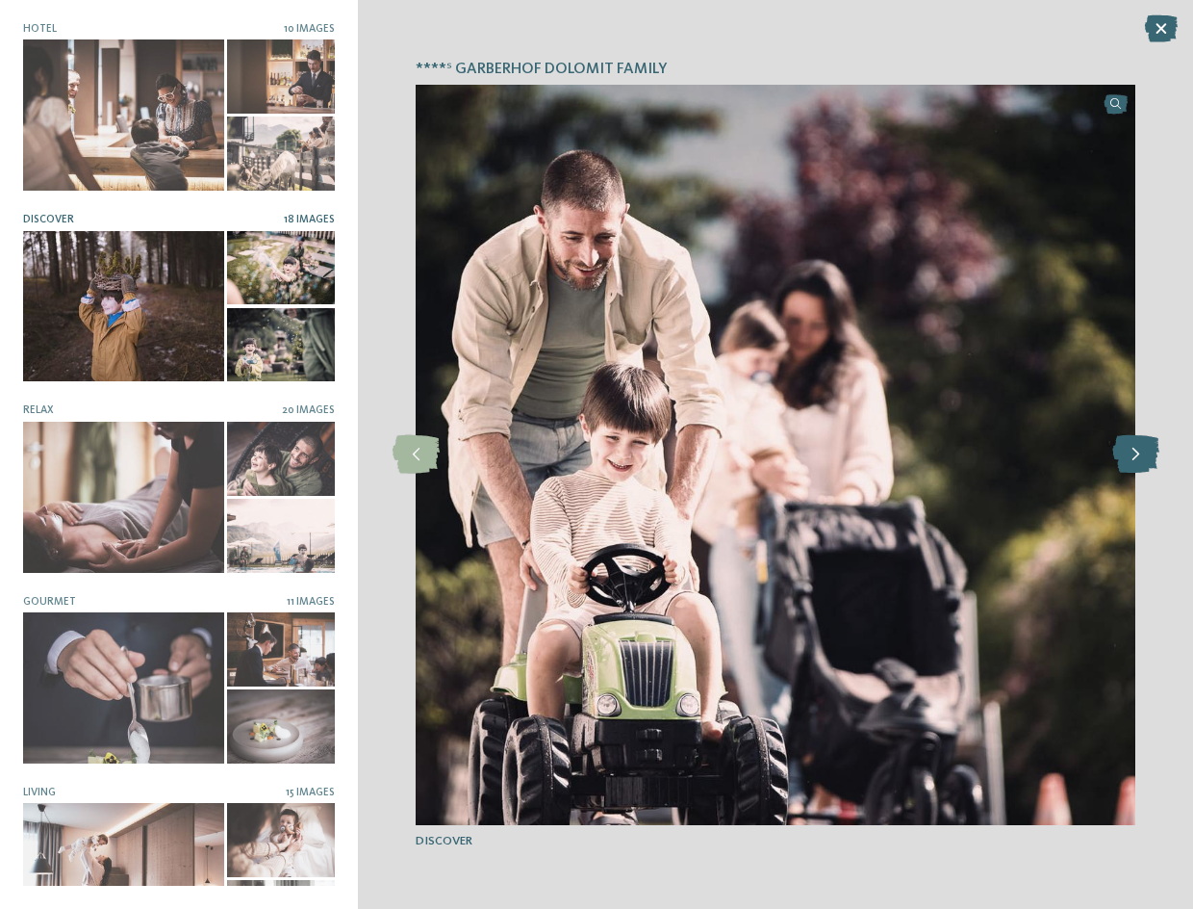
click at [1141, 455] on icon at bounding box center [1136, 454] width 47 height 38
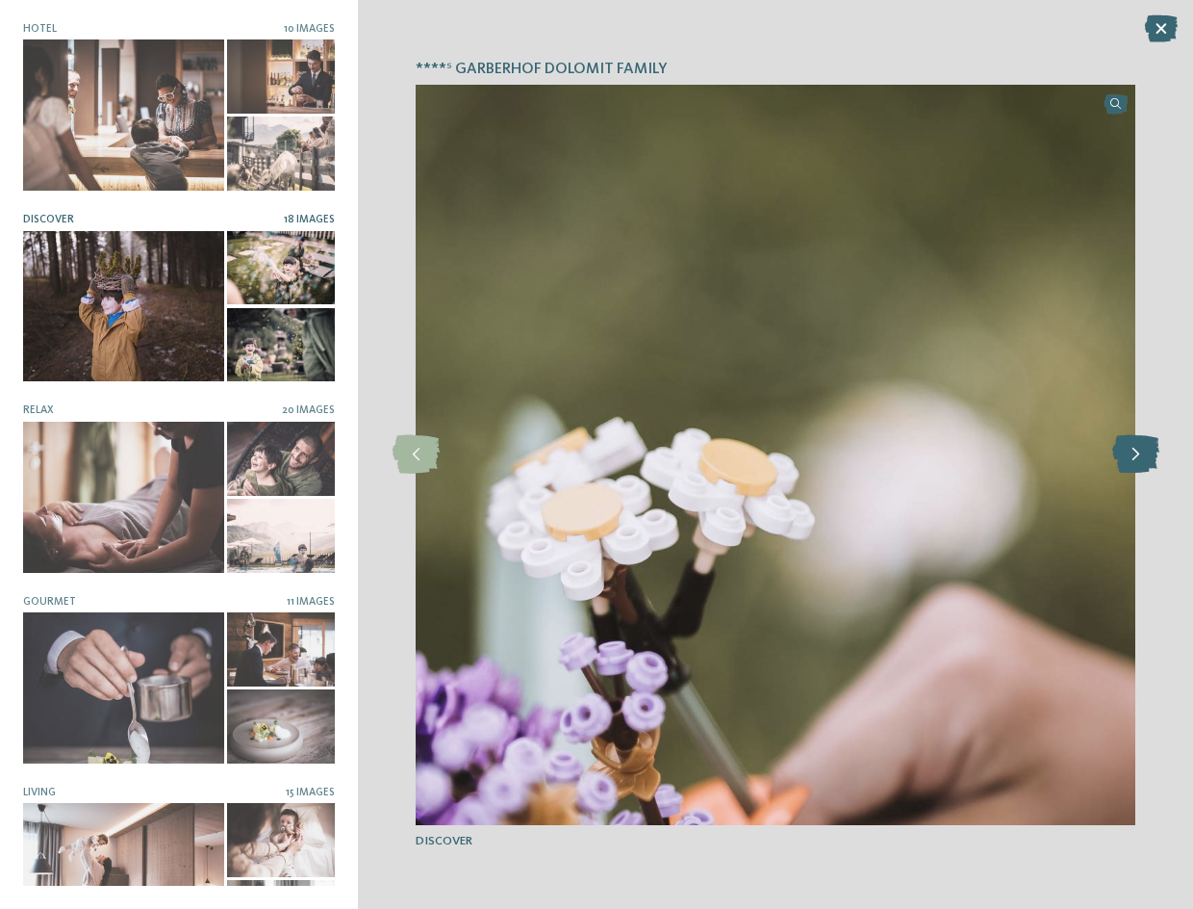
click at [1141, 455] on icon at bounding box center [1136, 454] width 47 height 38
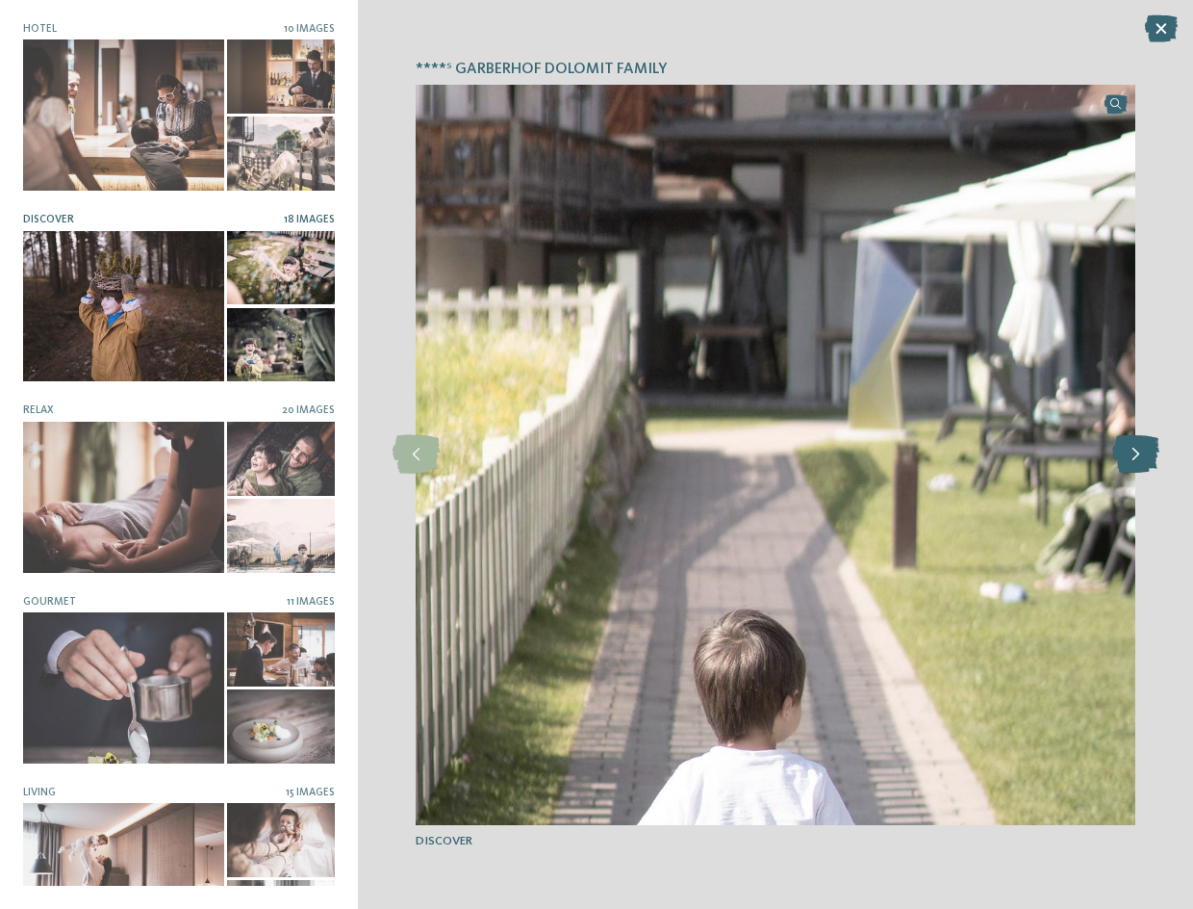
click at [1141, 455] on icon at bounding box center [1136, 454] width 47 height 38
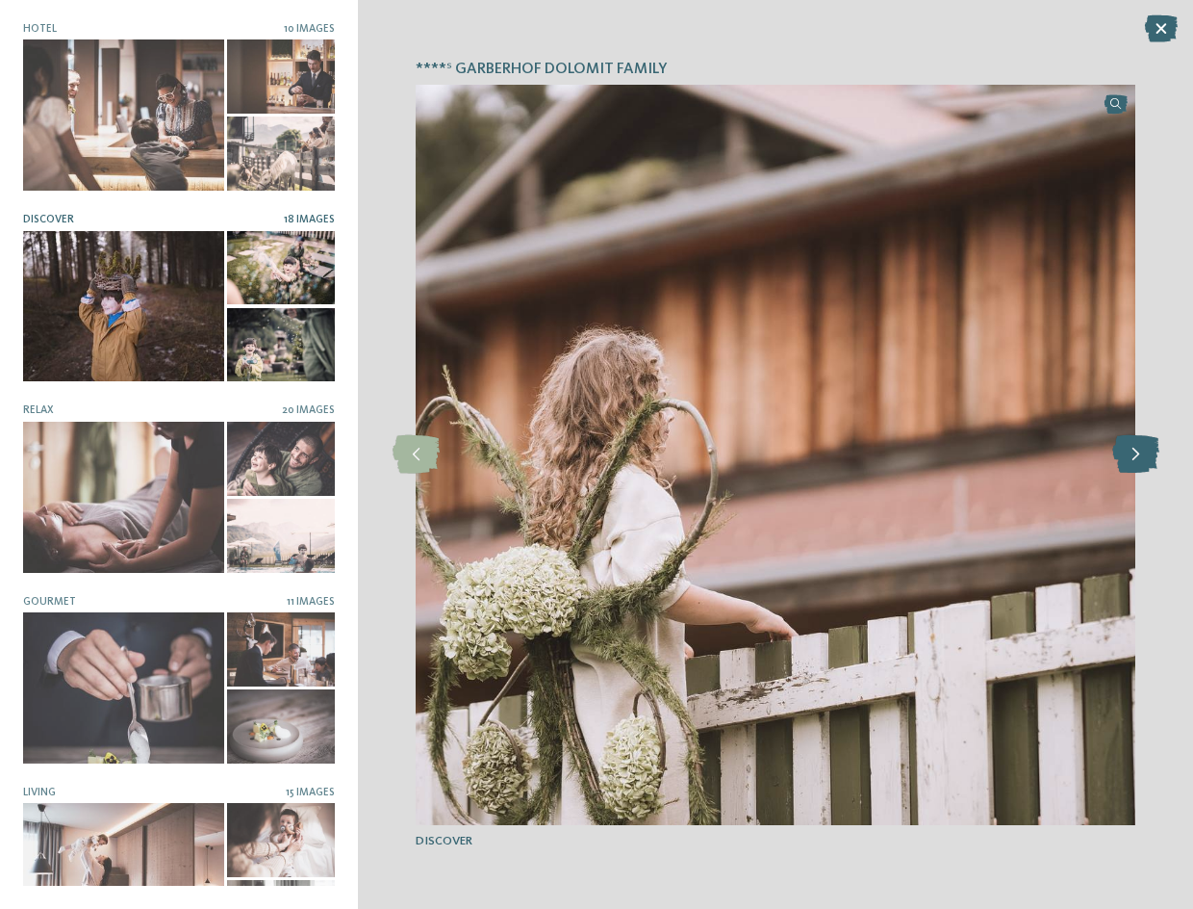
click at [1141, 455] on icon at bounding box center [1136, 454] width 47 height 38
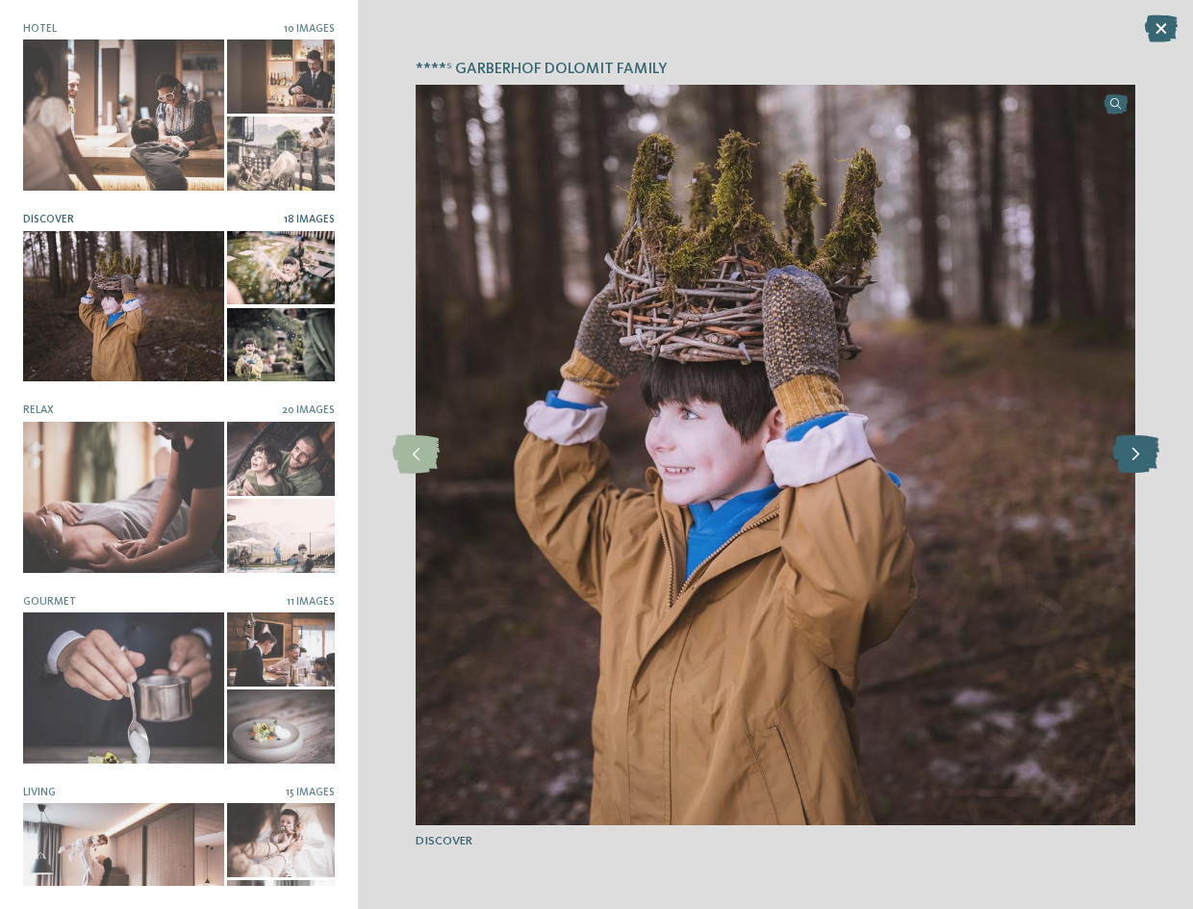
click at [1141, 455] on icon at bounding box center [1136, 454] width 47 height 38
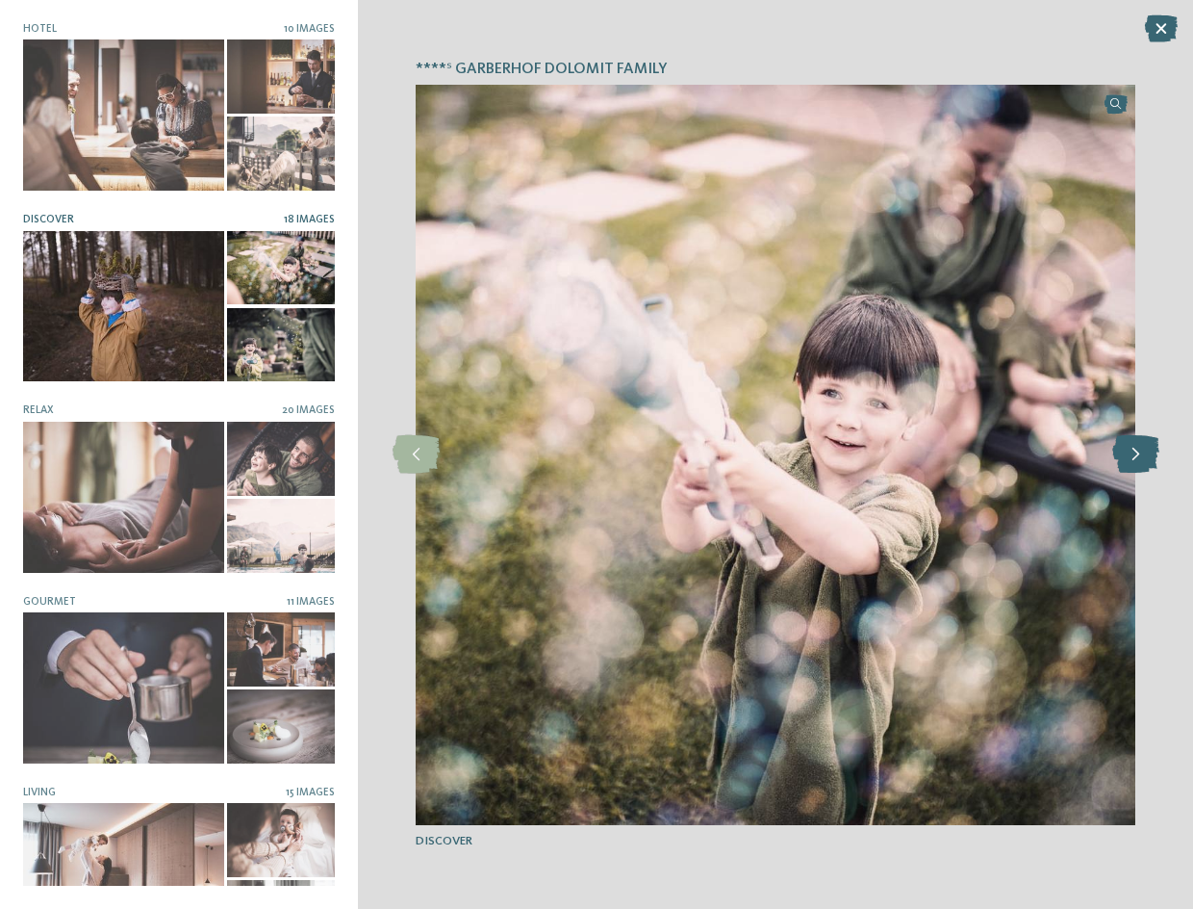
click at [1141, 455] on icon at bounding box center [1136, 454] width 47 height 38
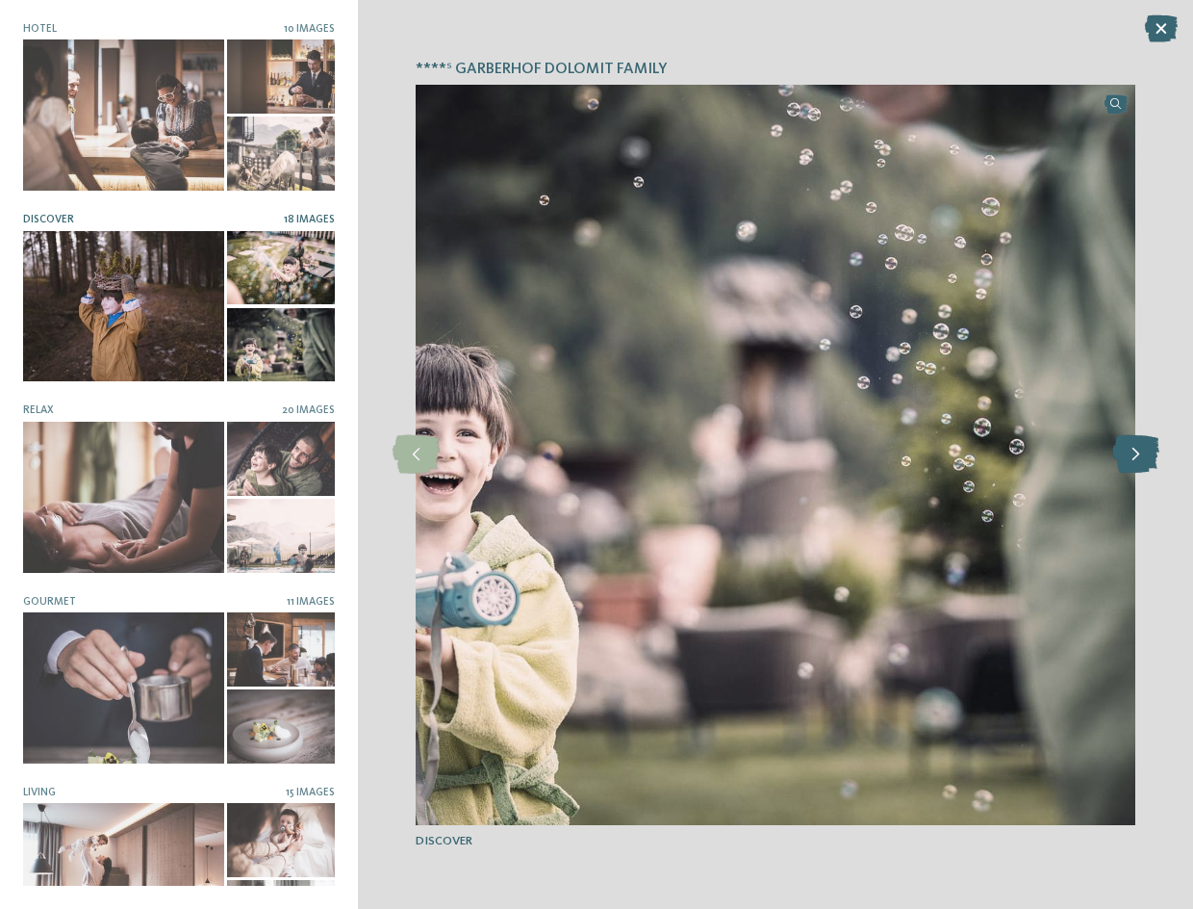
click at [1141, 455] on icon at bounding box center [1136, 454] width 47 height 38
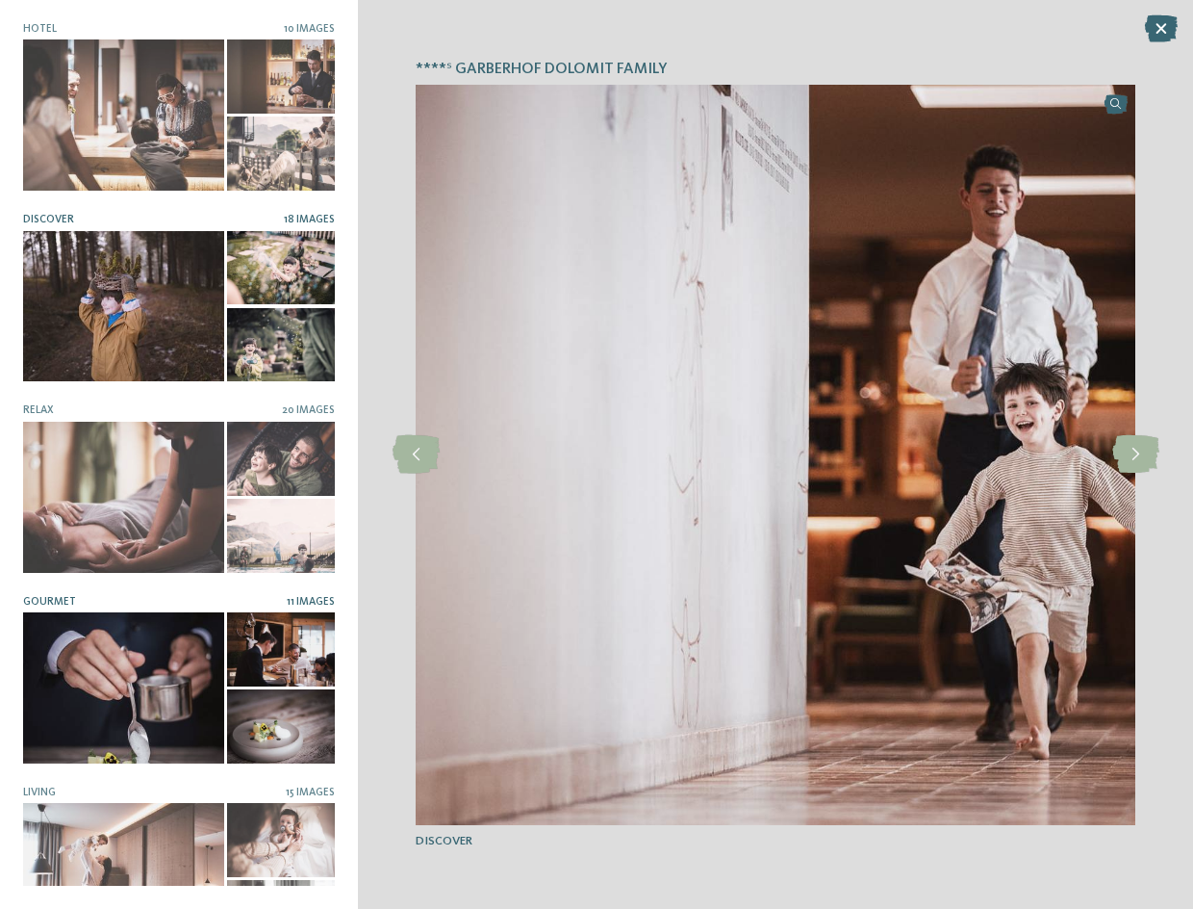
click at [115, 645] on div at bounding box center [123, 687] width 201 height 151
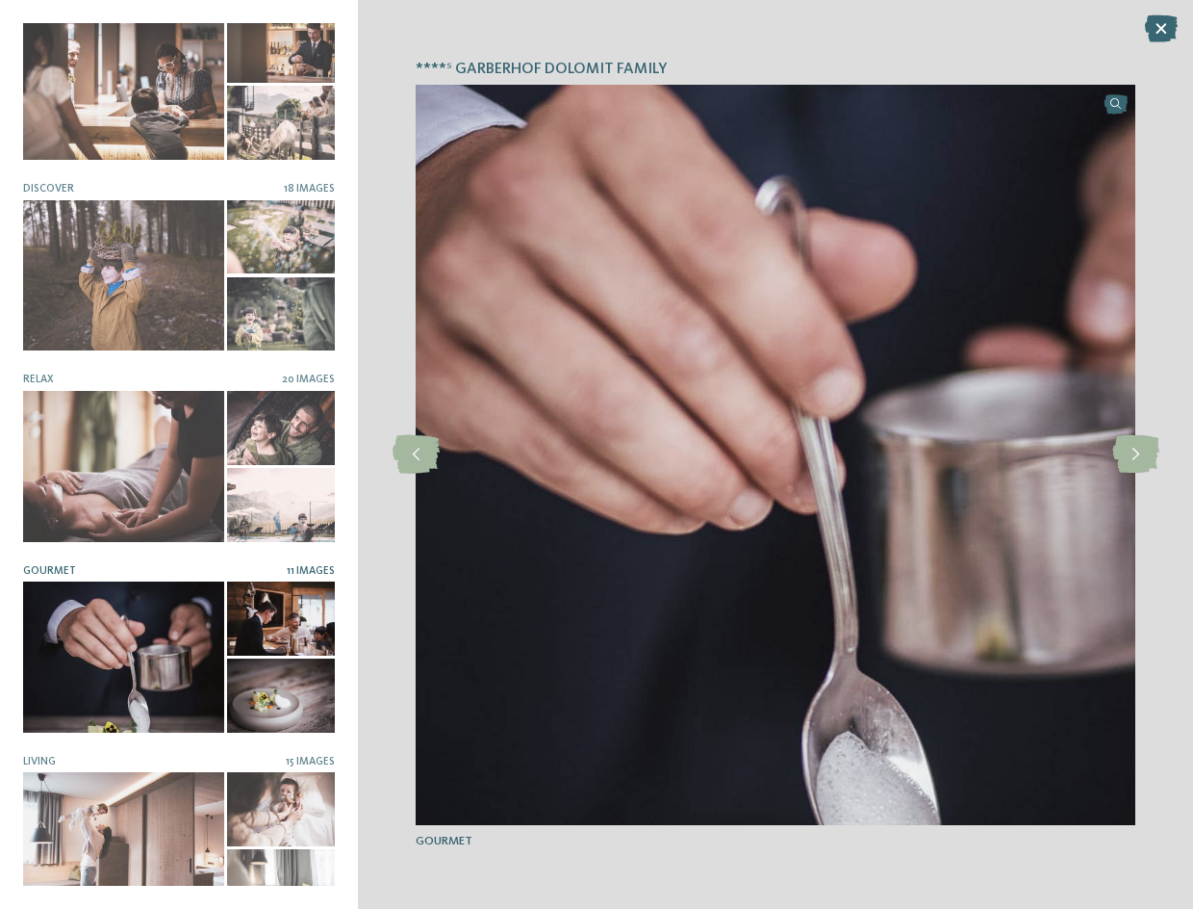
scroll to position [44, 0]
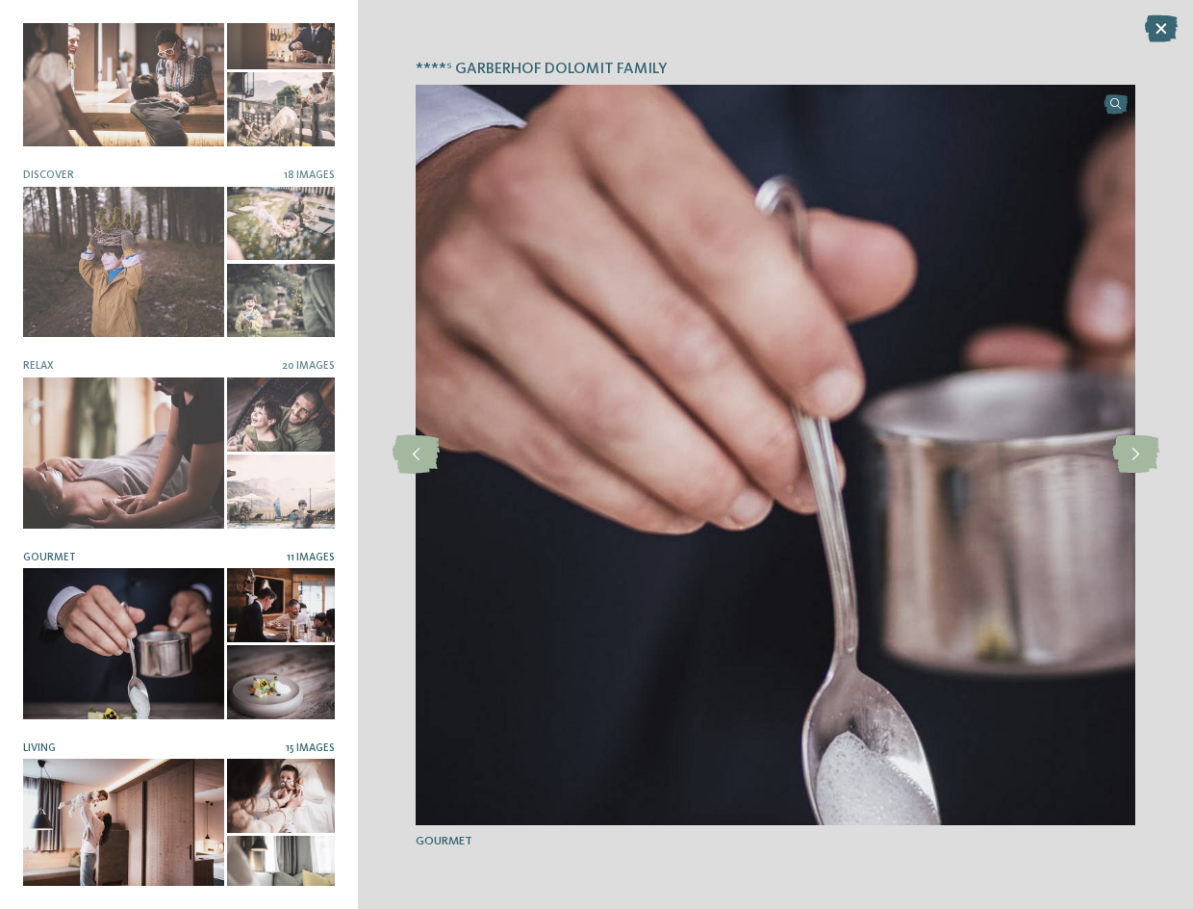
click at [85, 801] on div at bounding box center [123, 833] width 201 height 151
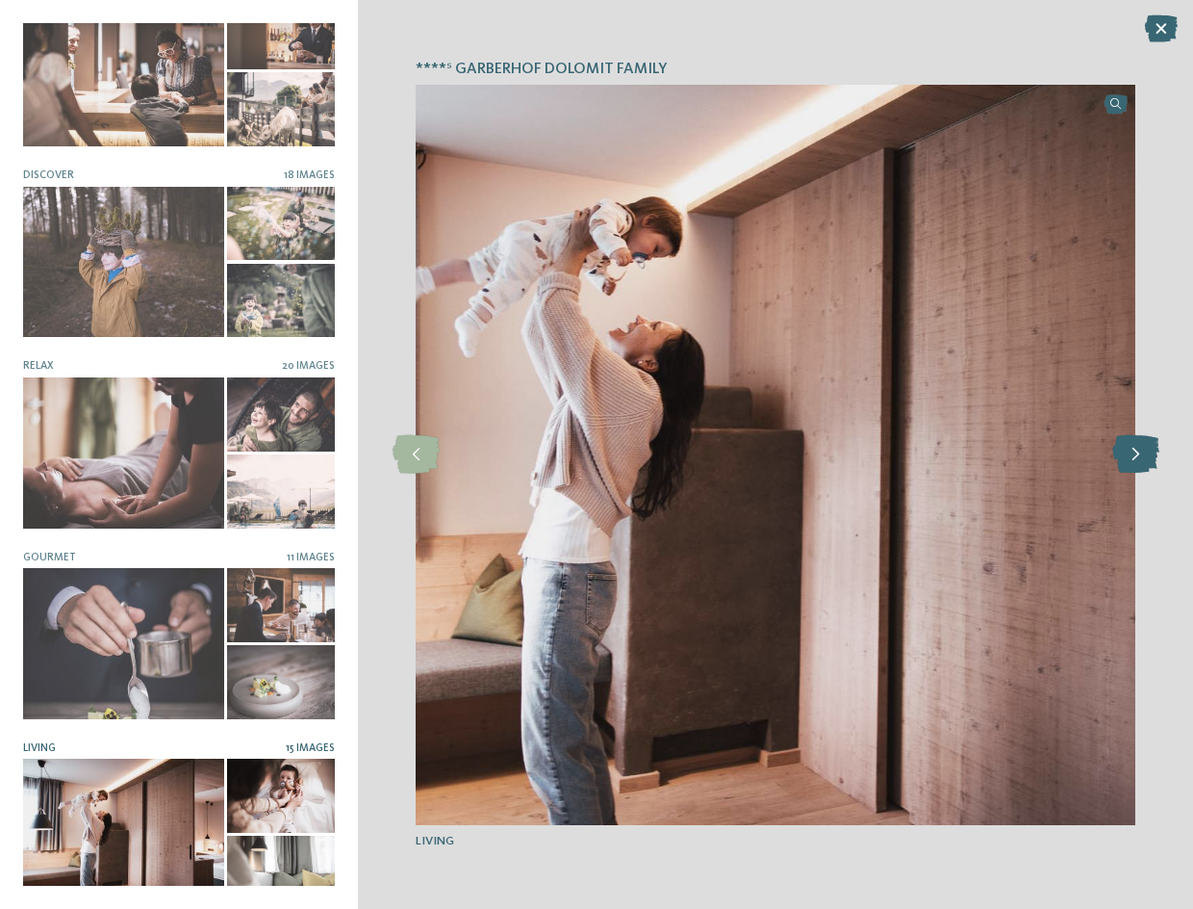
click at [1141, 461] on icon at bounding box center [1136, 454] width 47 height 38
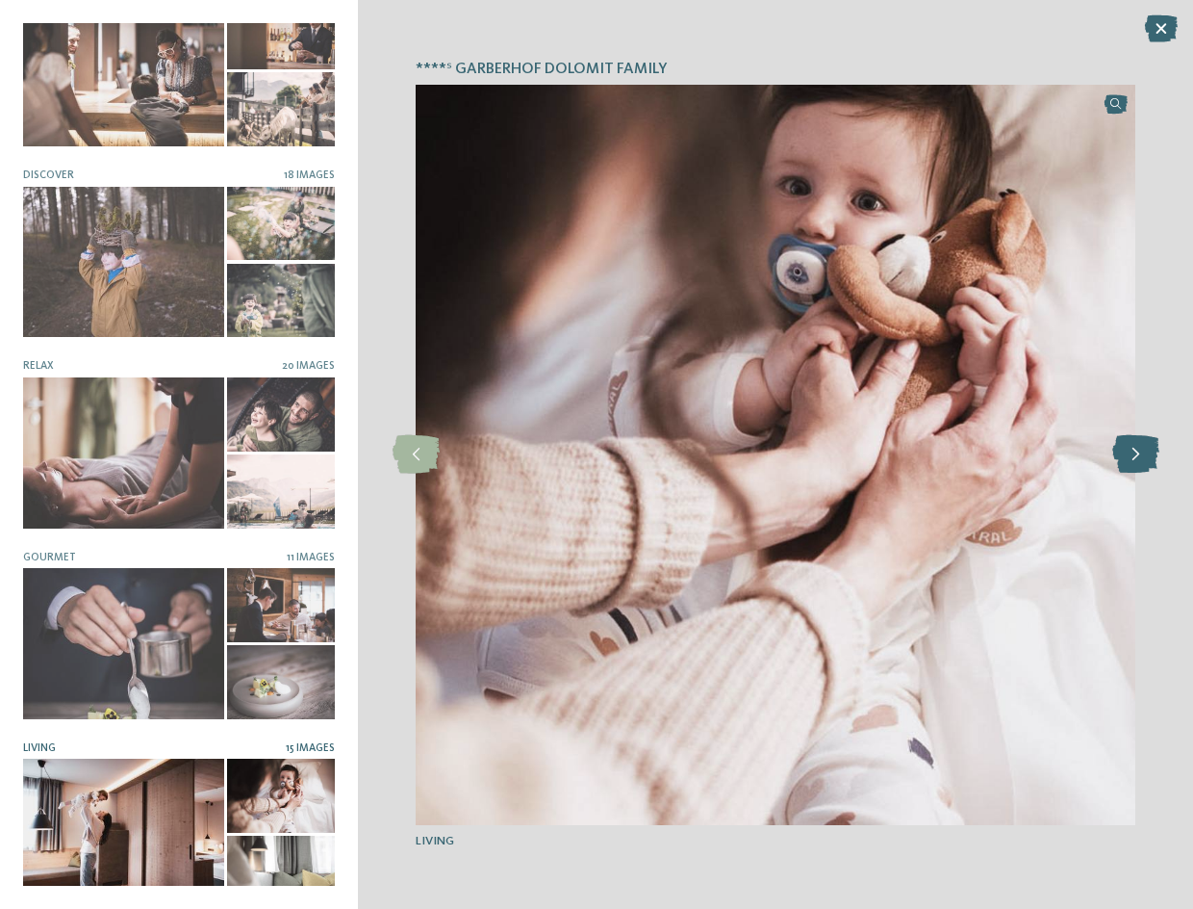
click at [1141, 461] on icon at bounding box center [1136, 454] width 47 height 38
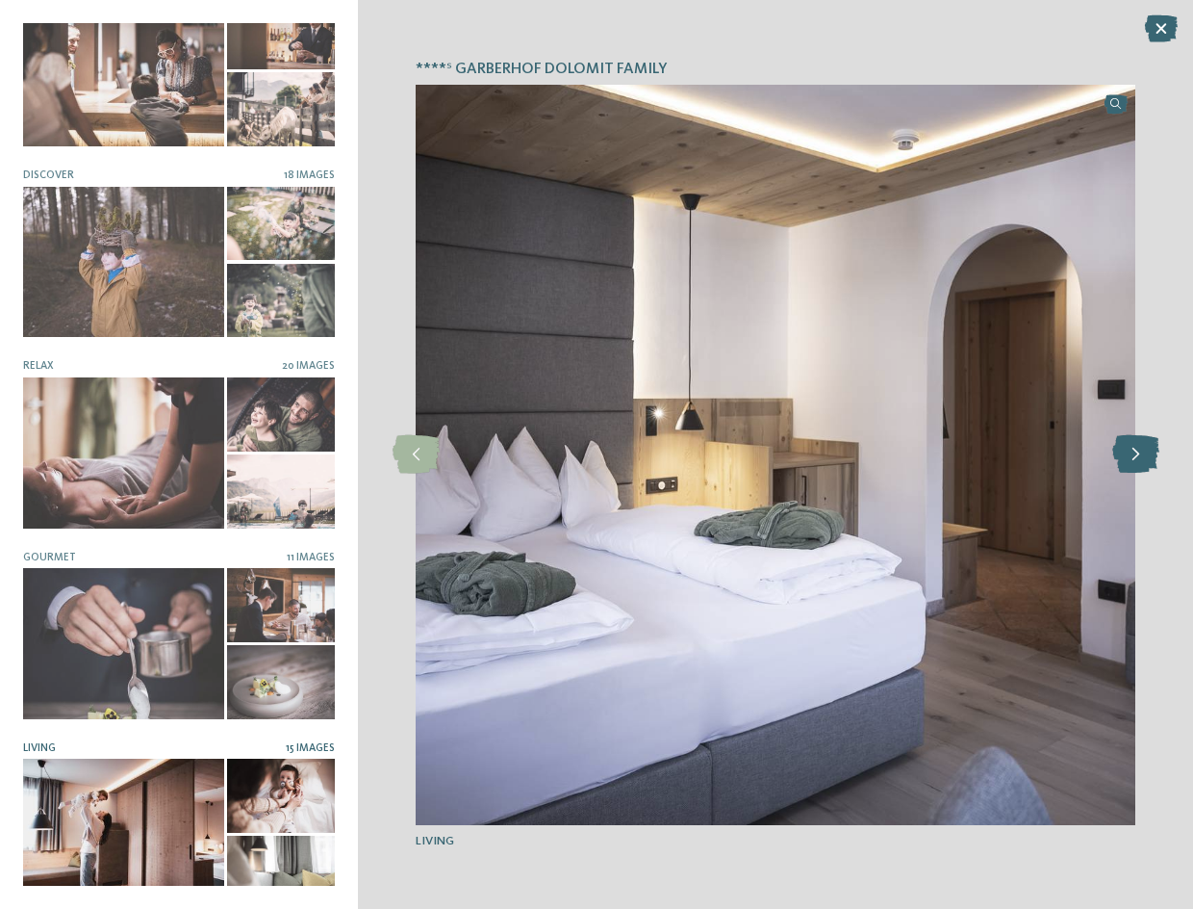
click at [1141, 461] on icon at bounding box center [1136, 454] width 47 height 38
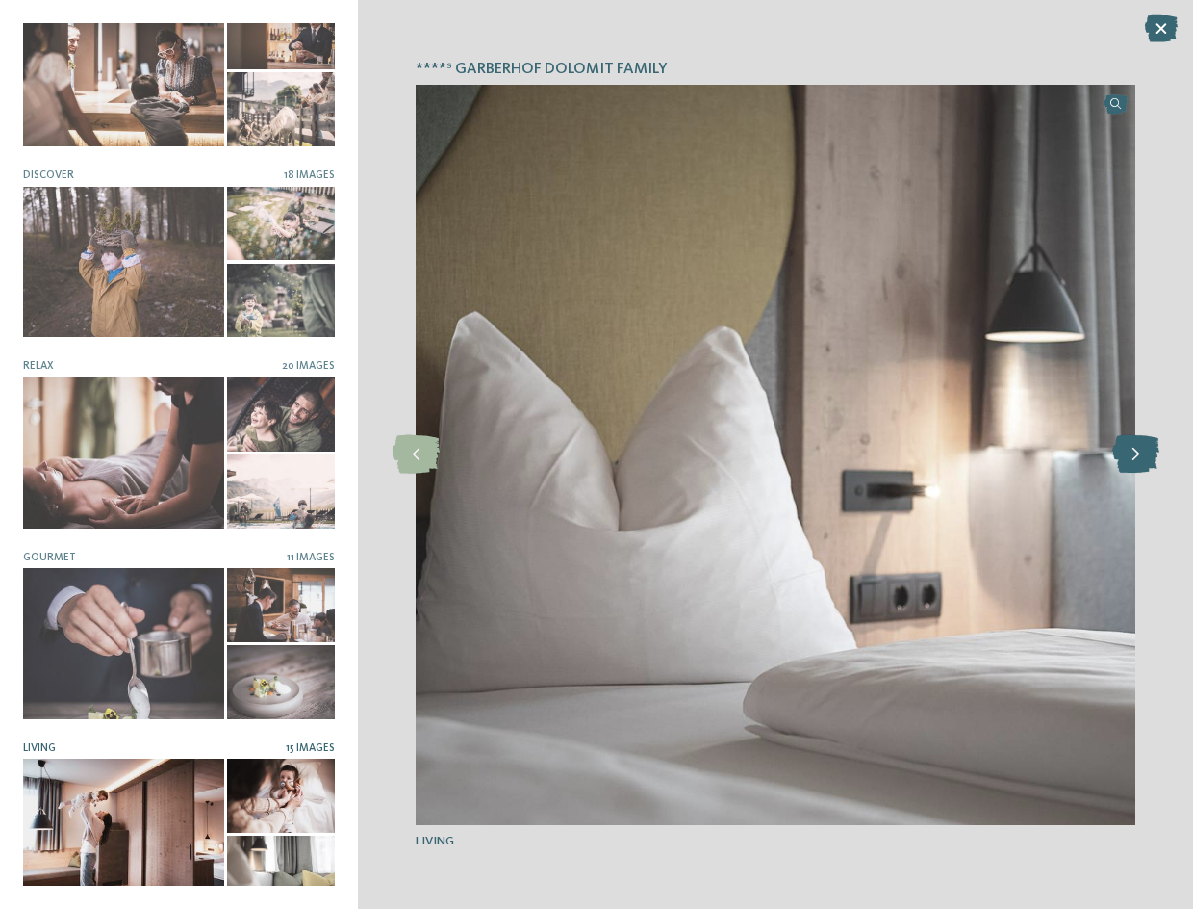
click at [1141, 461] on icon at bounding box center [1136, 454] width 47 height 38
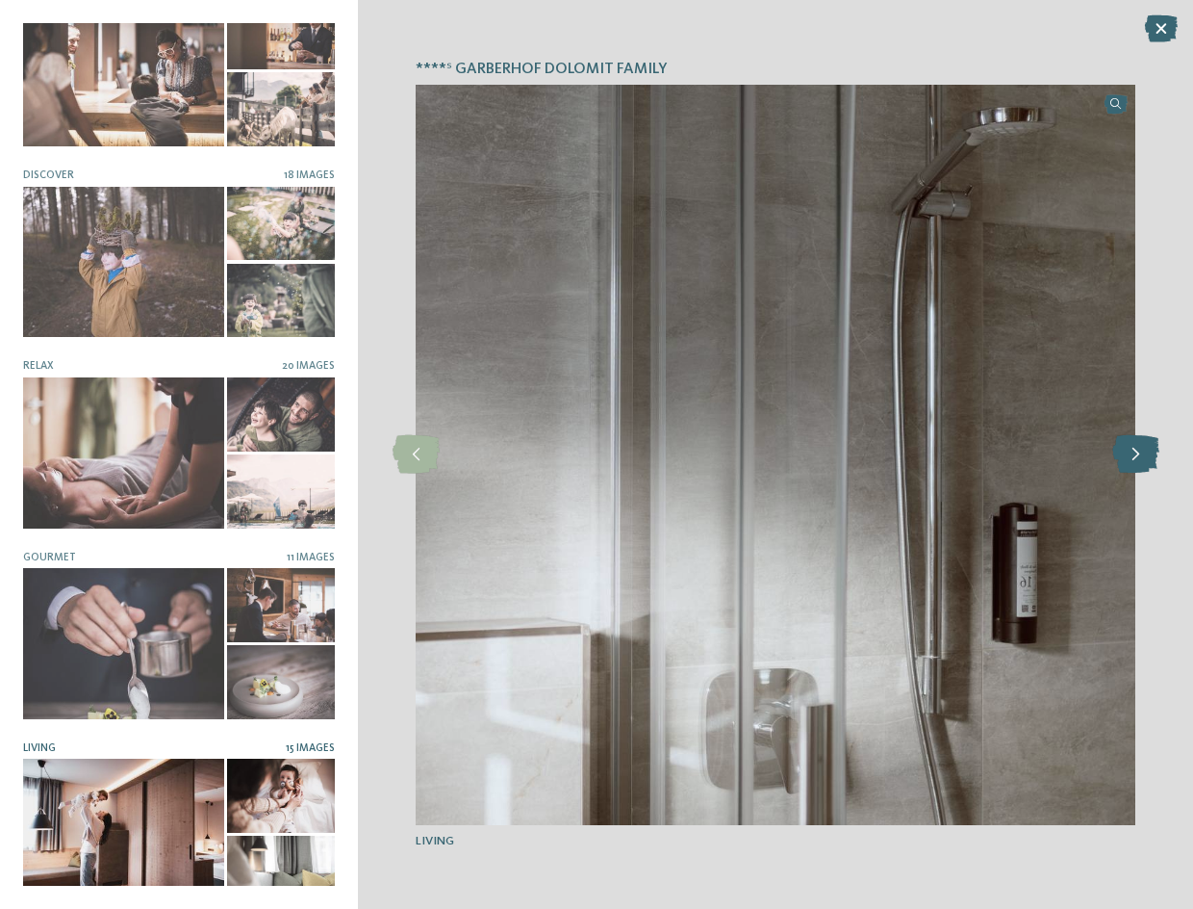
click at [1141, 461] on icon at bounding box center [1136, 454] width 47 height 38
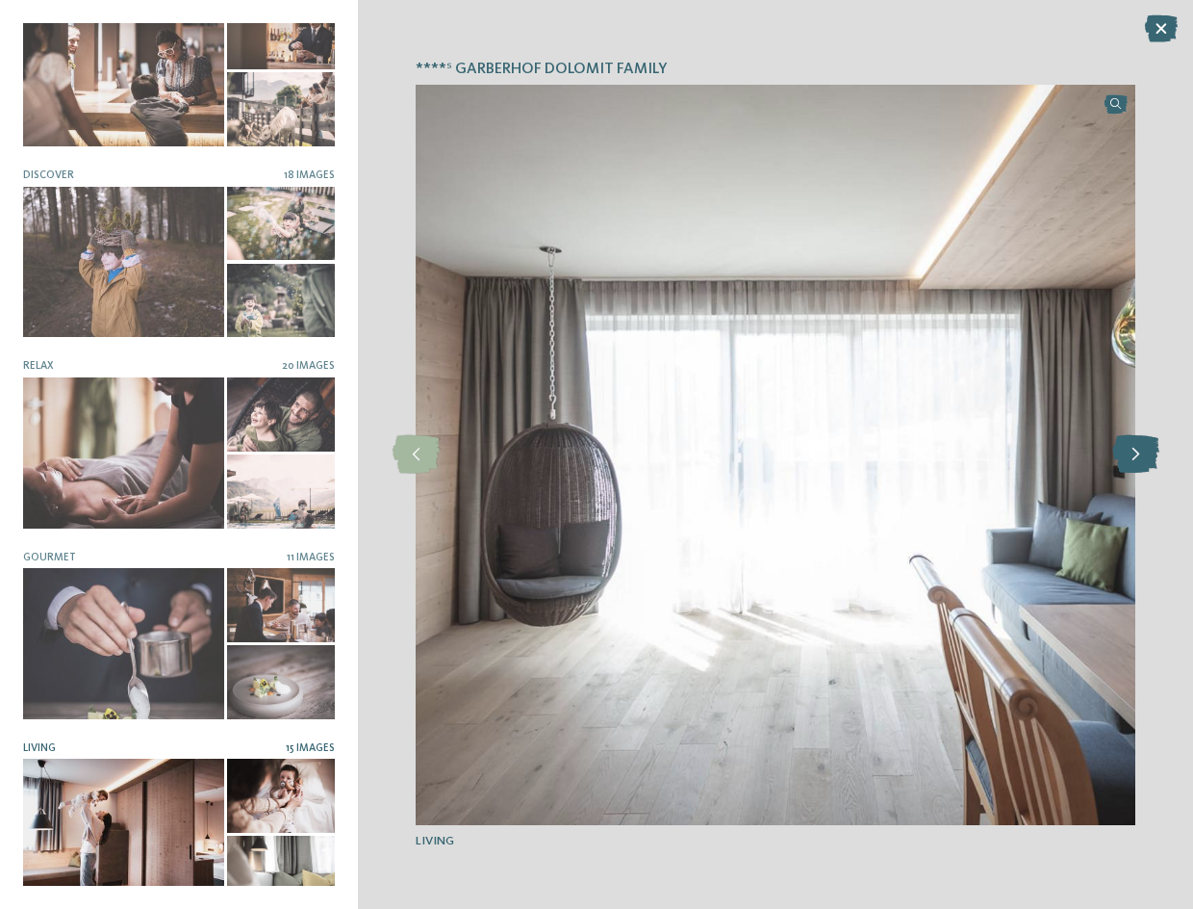
click at [1141, 461] on icon at bounding box center [1136, 454] width 47 height 38
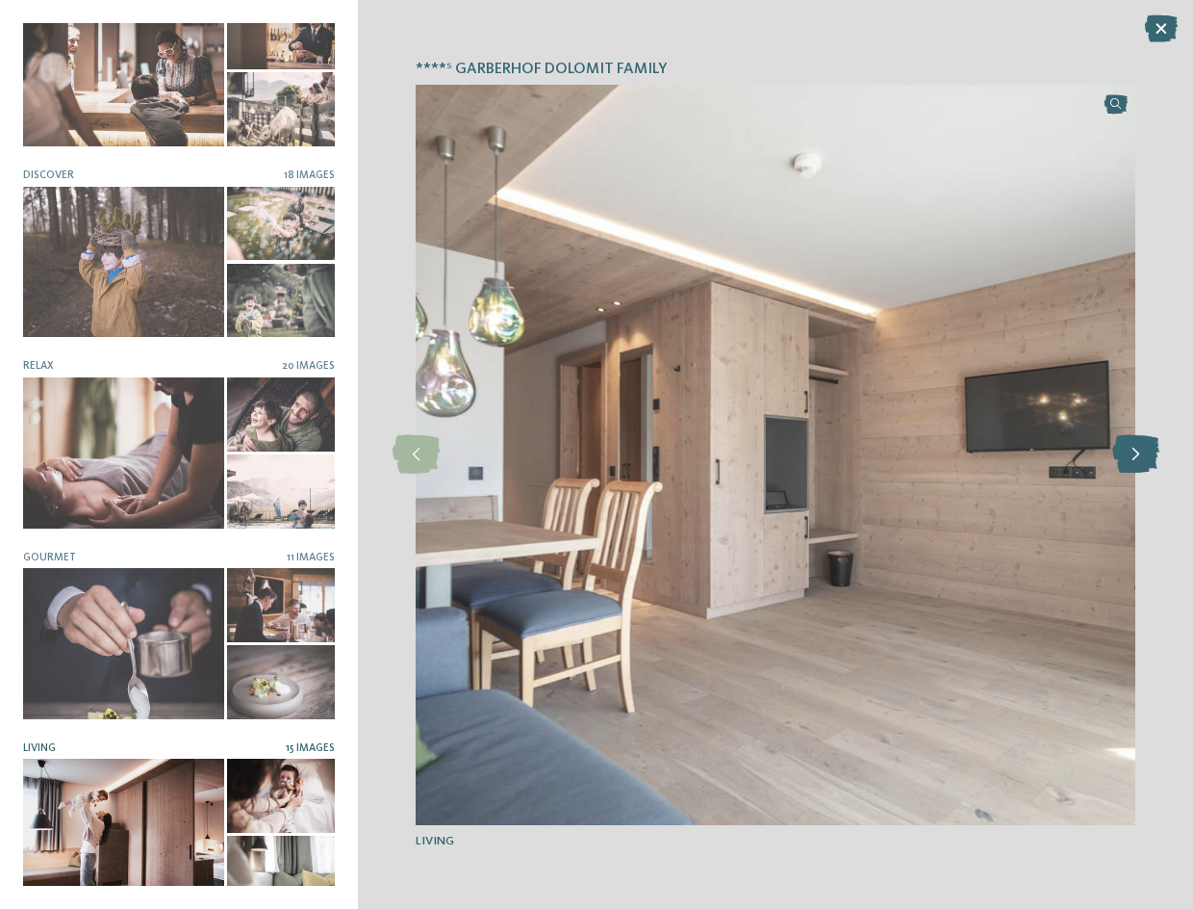
click at [1141, 461] on icon at bounding box center [1136, 454] width 47 height 38
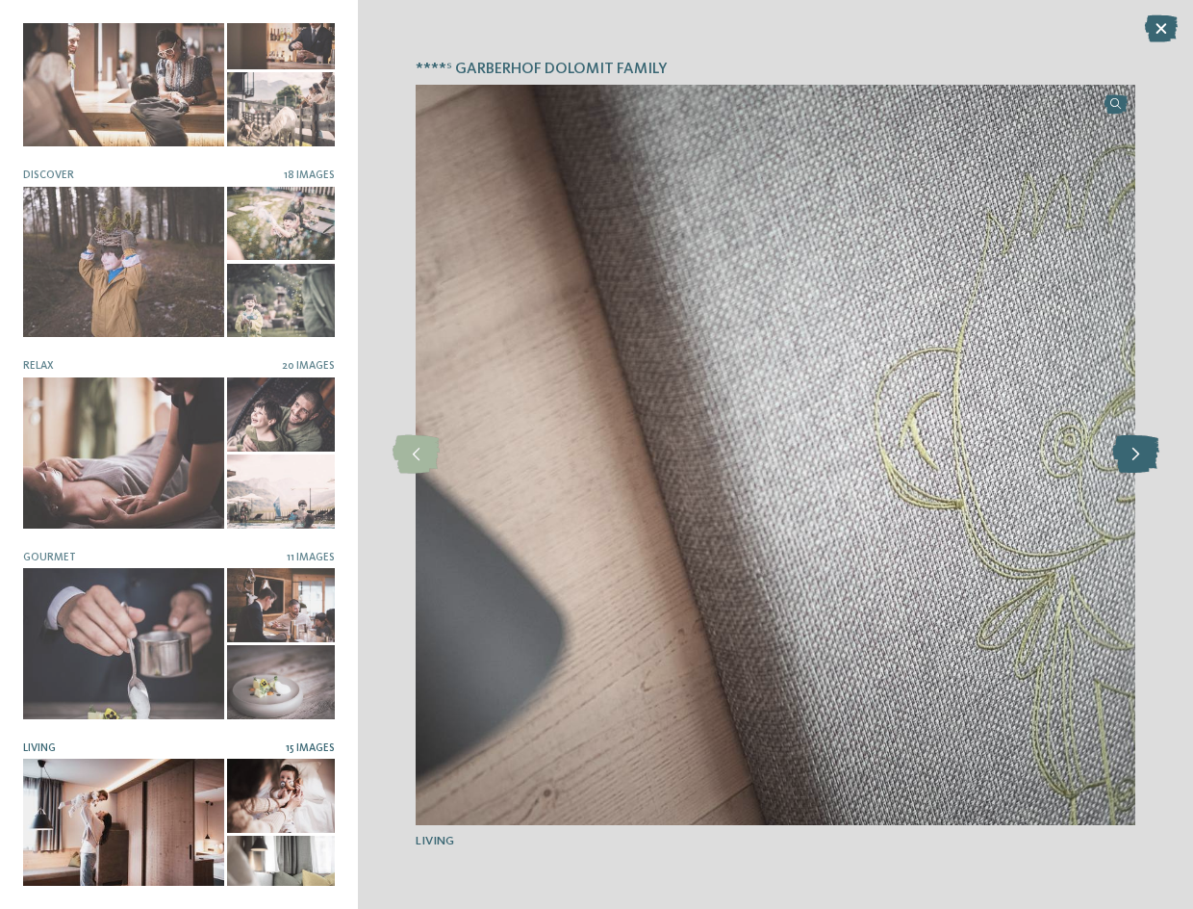
click at [1141, 461] on icon at bounding box center [1136, 454] width 47 height 38
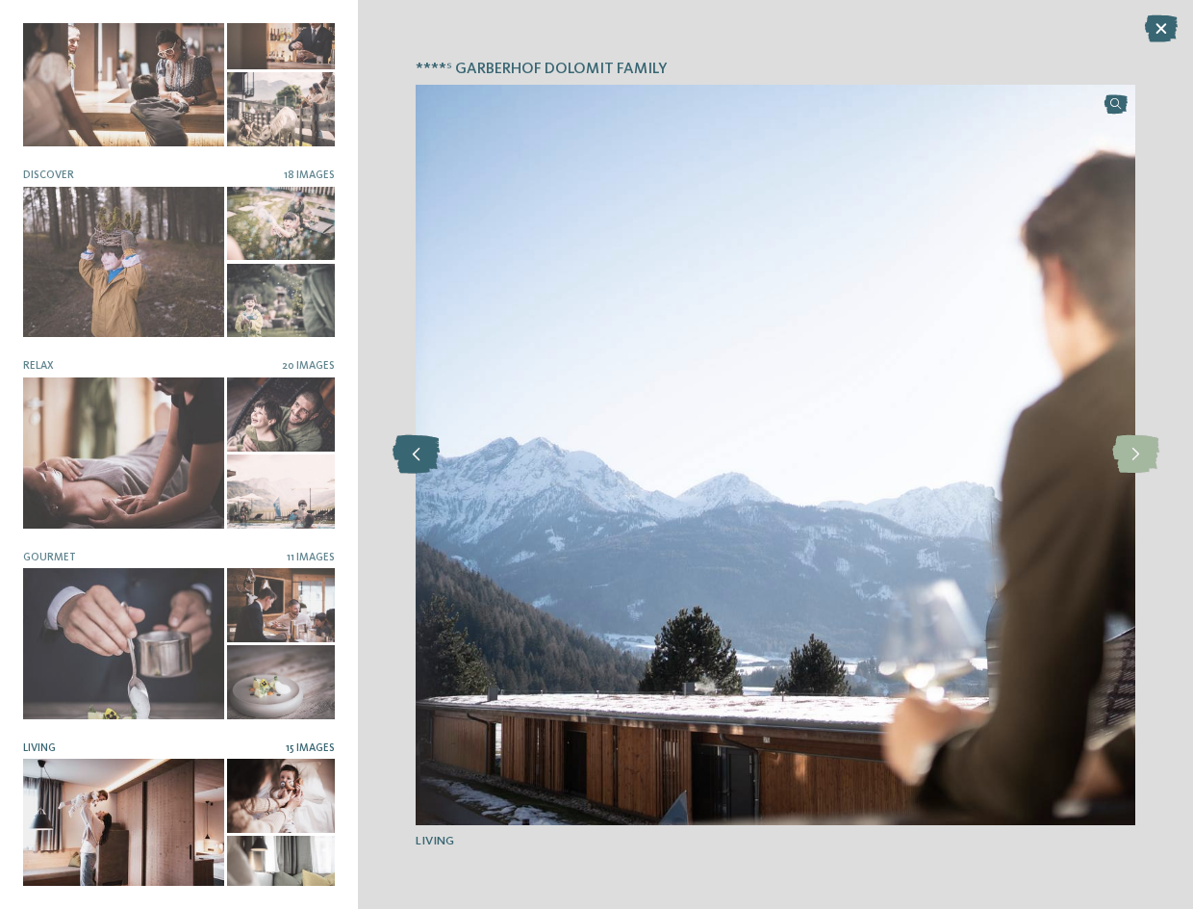
click at [400, 457] on icon at bounding box center [416, 454] width 47 height 38
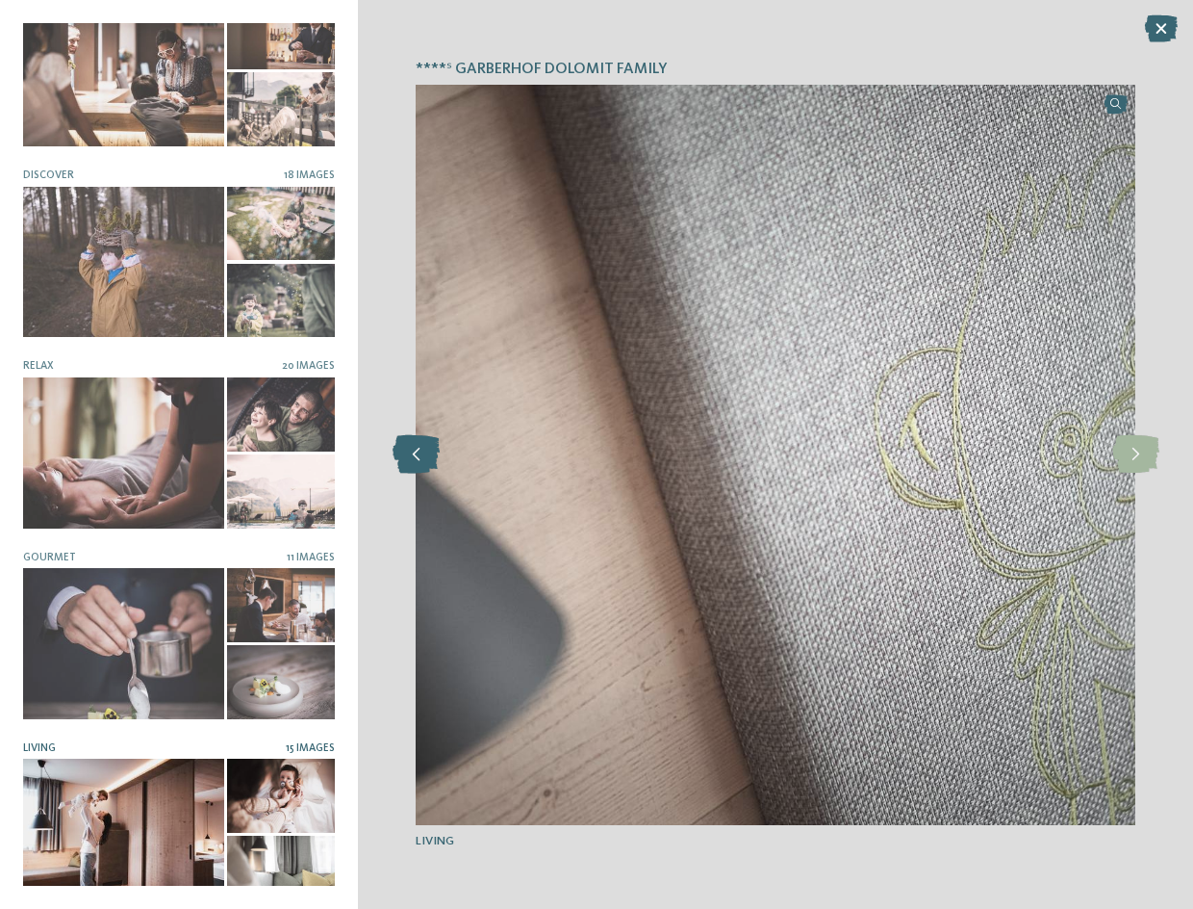
click at [400, 457] on icon at bounding box center [416, 454] width 47 height 38
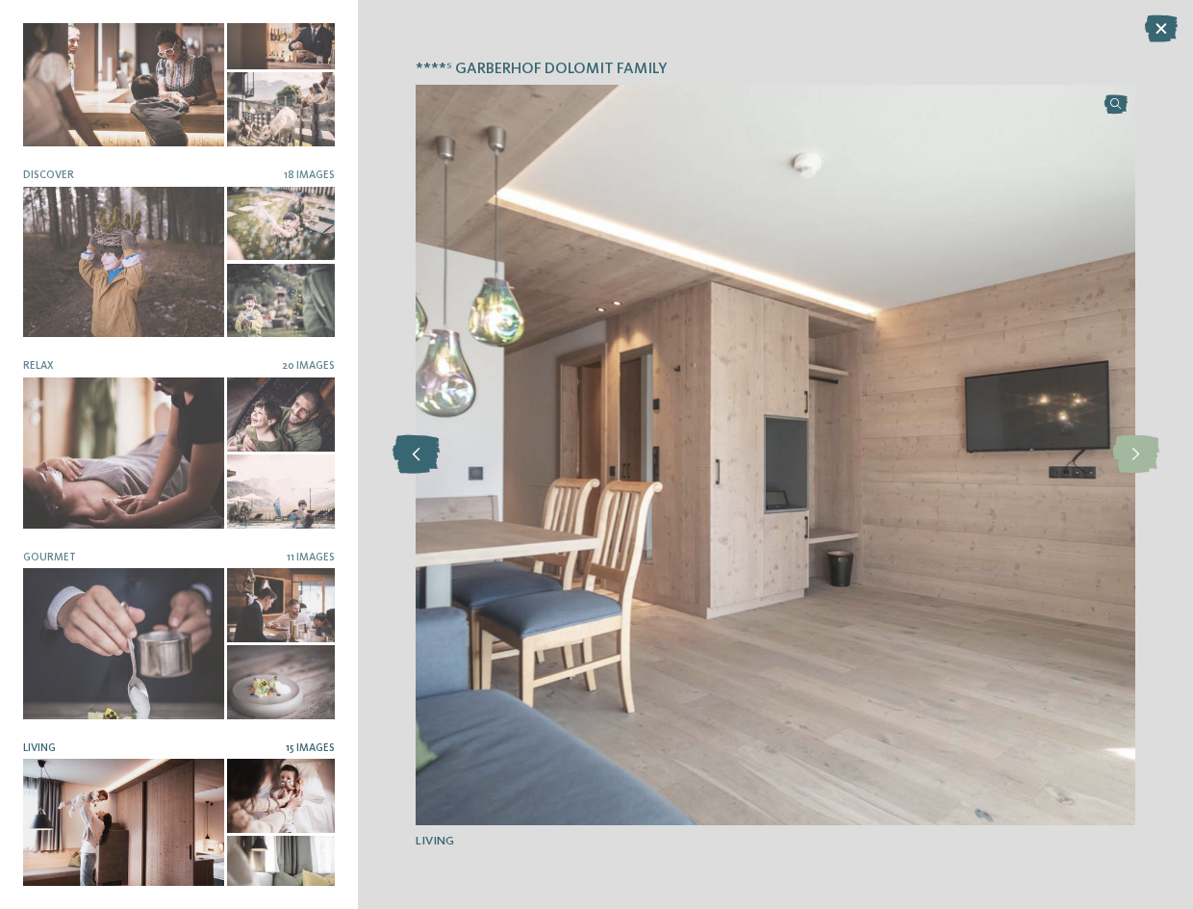
click at [400, 457] on icon at bounding box center [416, 454] width 47 height 38
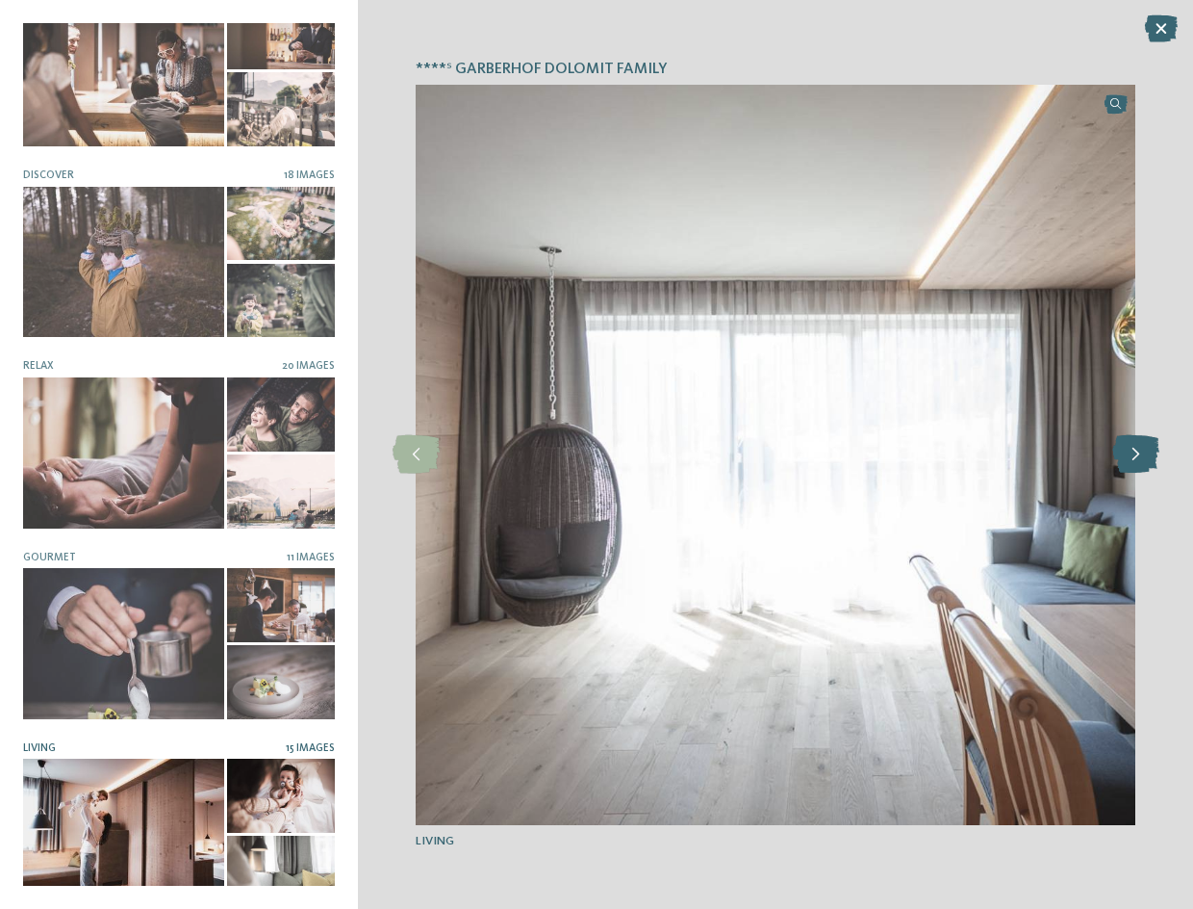
click at [1132, 461] on icon at bounding box center [1136, 454] width 47 height 38
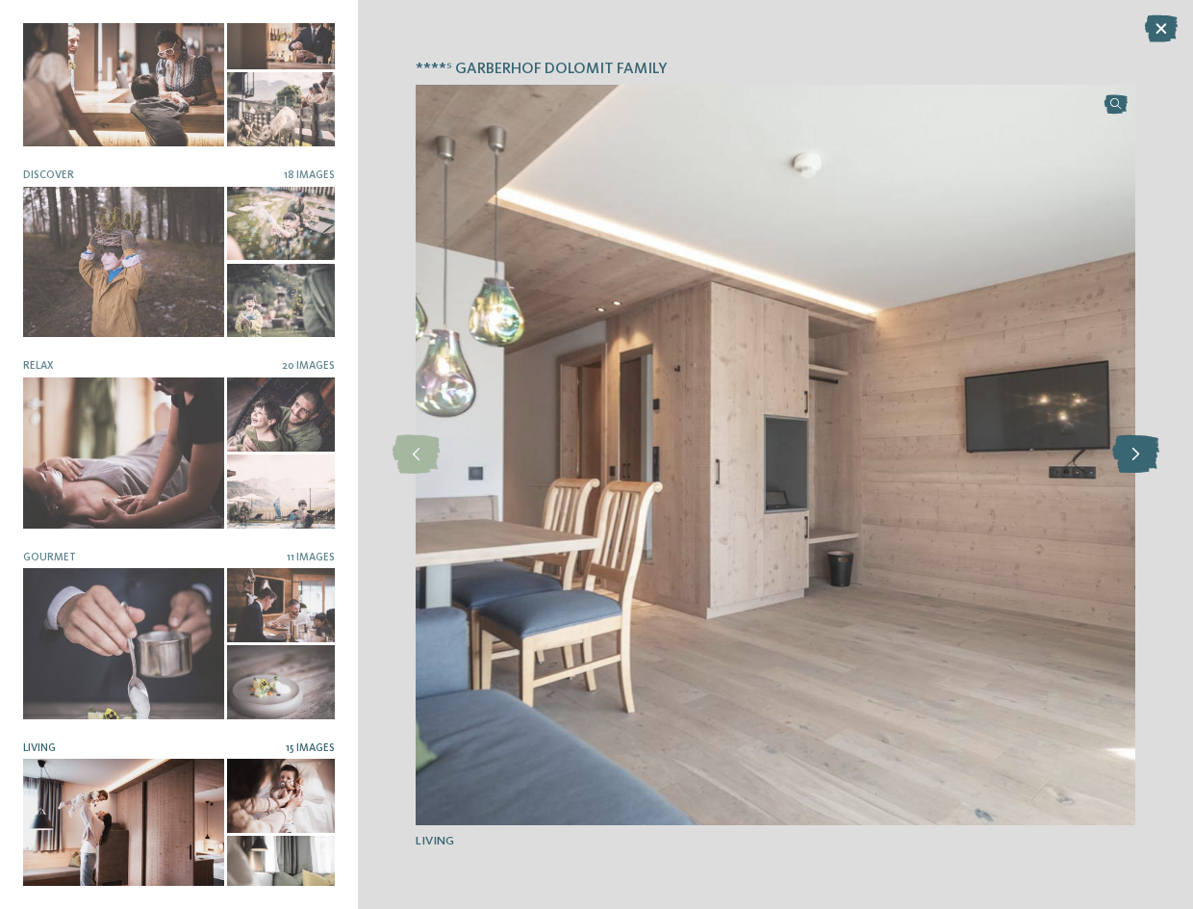
click at [1132, 461] on icon at bounding box center [1136, 454] width 47 height 38
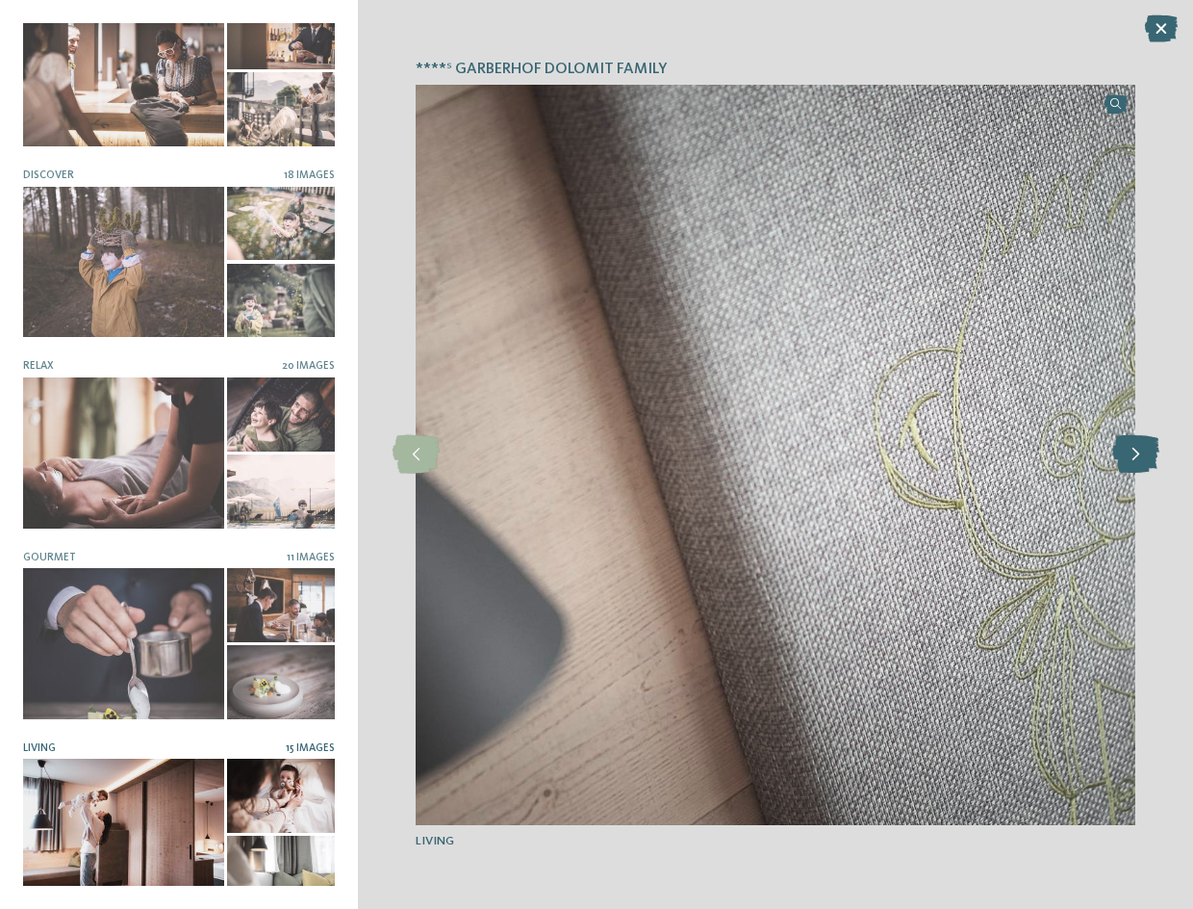
click at [1132, 461] on icon at bounding box center [1136, 454] width 47 height 38
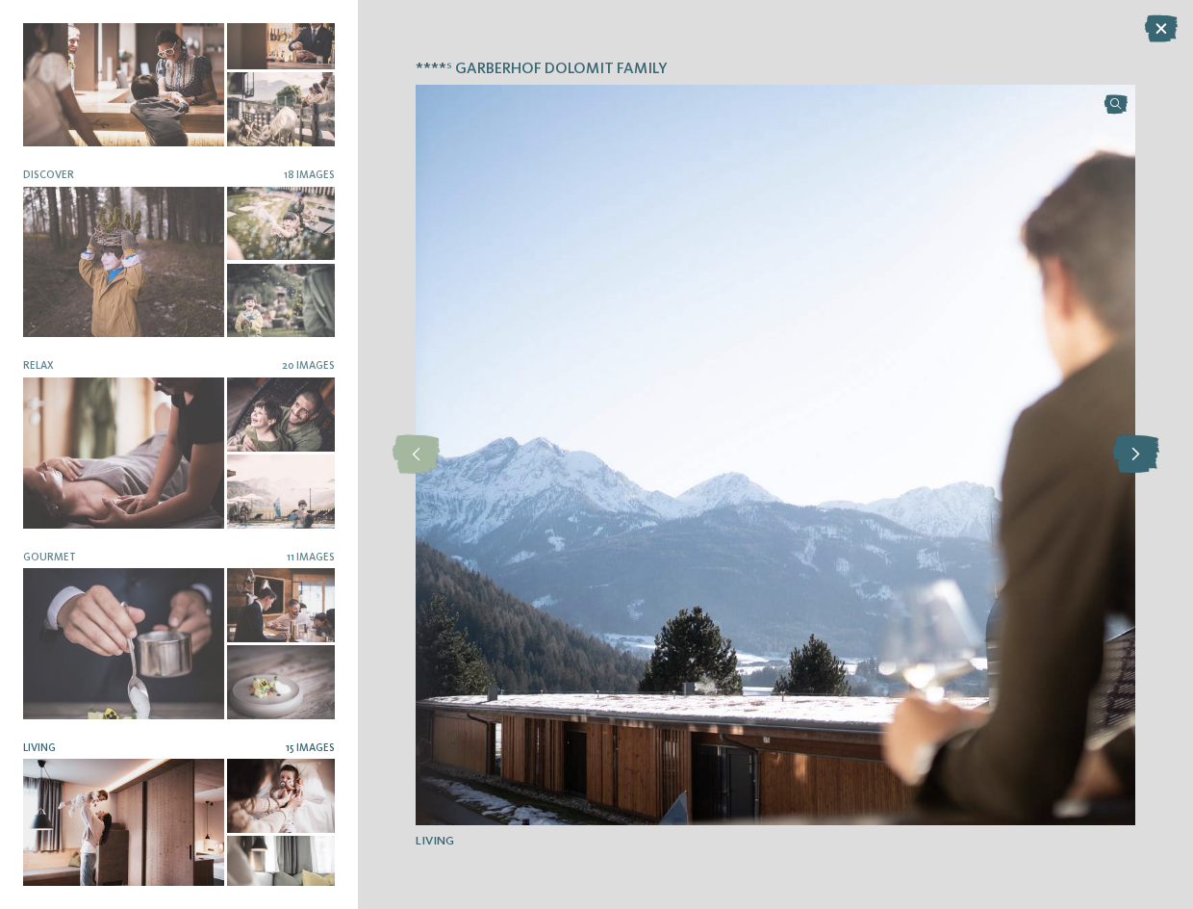
click at [1132, 461] on icon at bounding box center [1136, 454] width 47 height 38
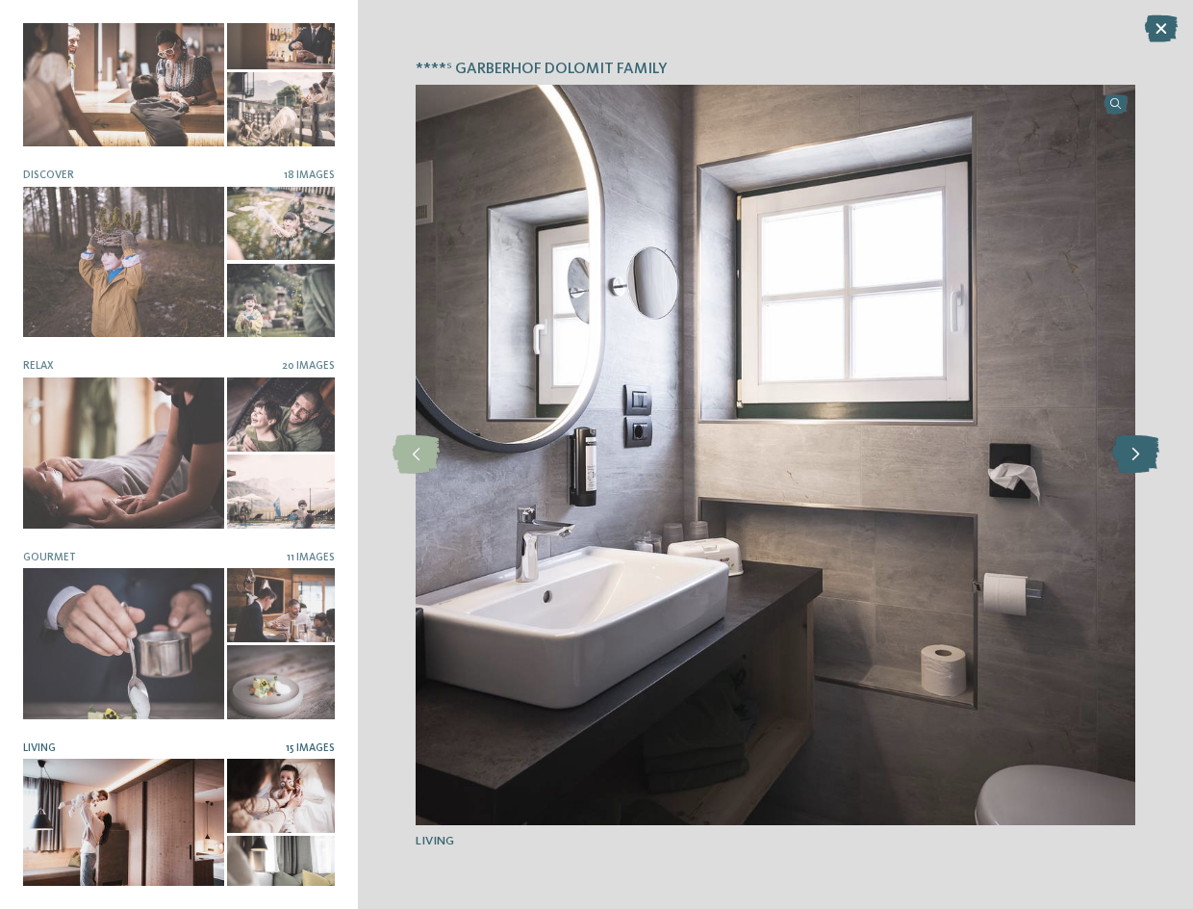
click at [1132, 461] on icon at bounding box center [1136, 454] width 47 height 38
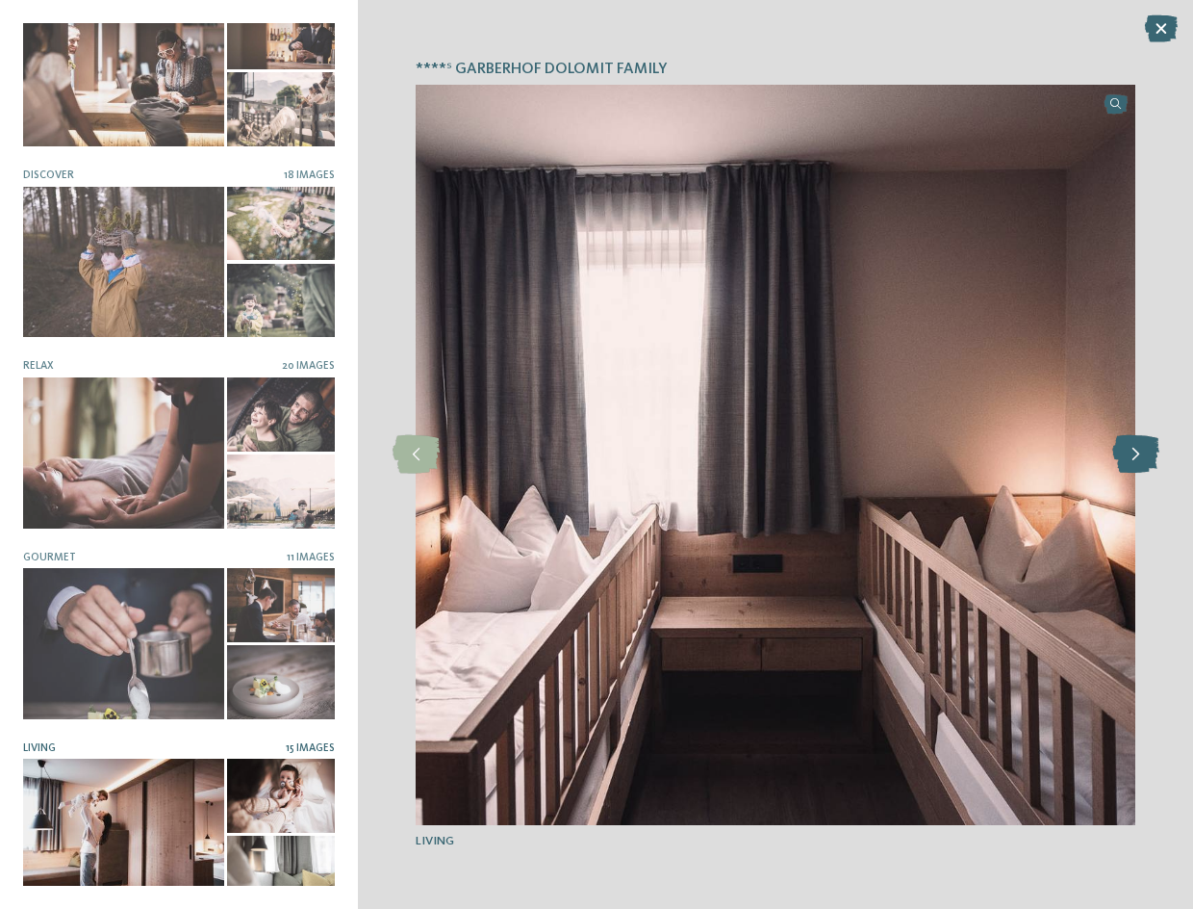
click at [1132, 461] on icon at bounding box center [1136, 454] width 47 height 38
